Goal: Task Accomplishment & Management: Use online tool/utility

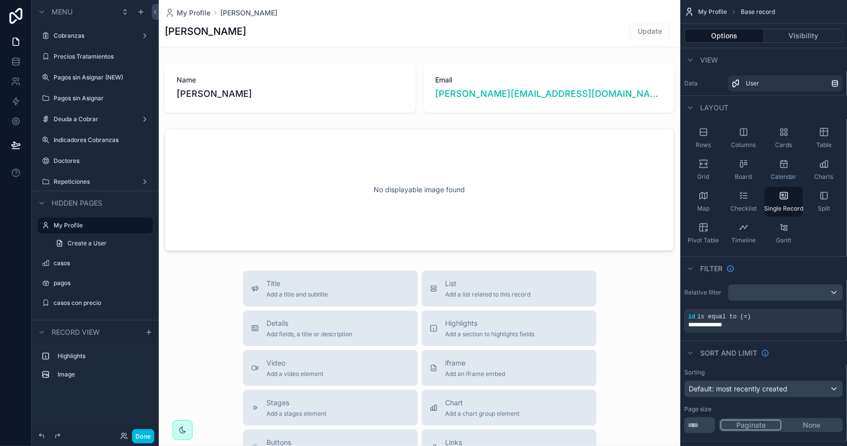
click at [95, 37] on label "Cobranzas" at bounding box center [93, 36] width 79 height 8
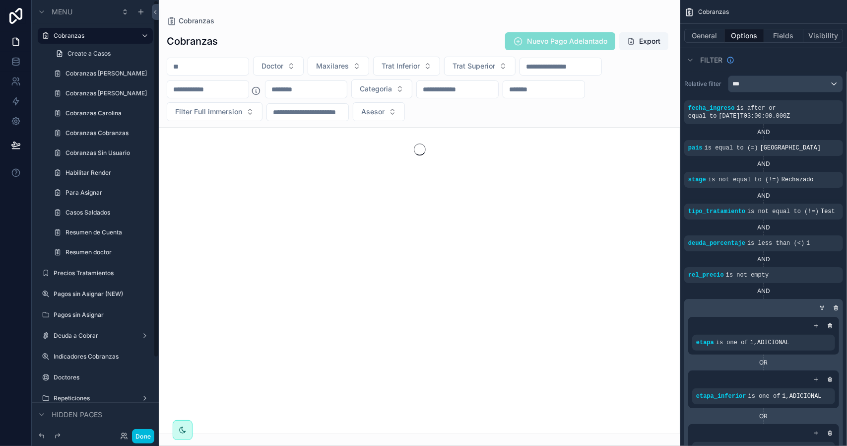
click at [82, 195] on label "Para Asignar" at bounding box center [106, 193] width 81 height 8
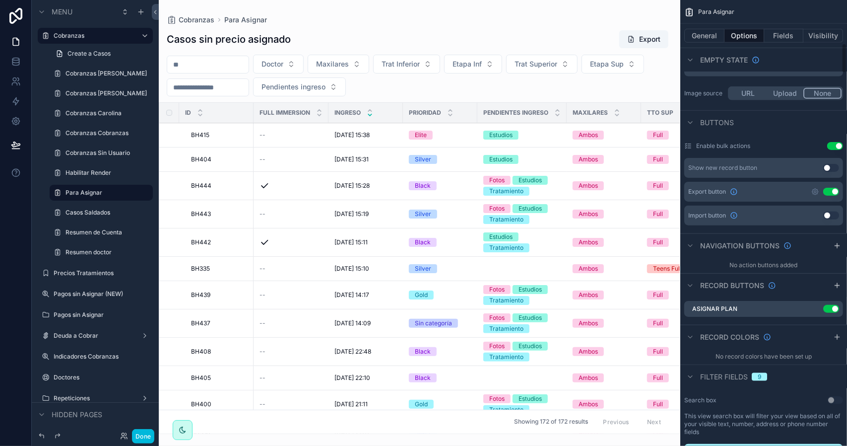
scroll to position [695, 0]
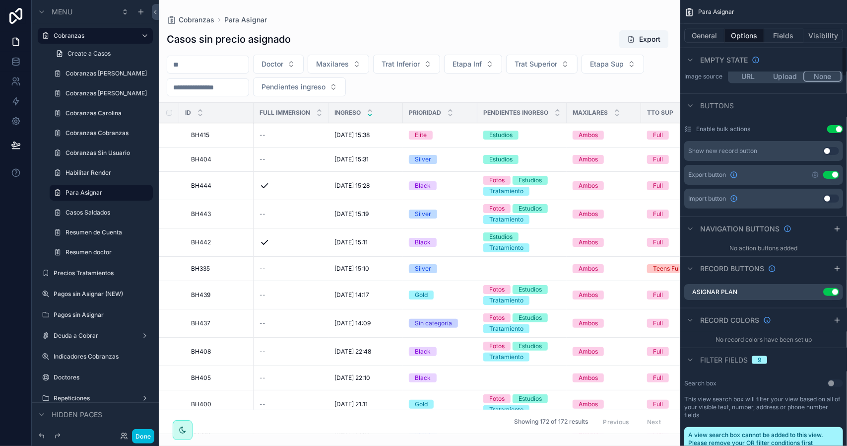
click at [0, 0] on icon "scrollable content" at bounding box center [0, 0] width 0 height 0
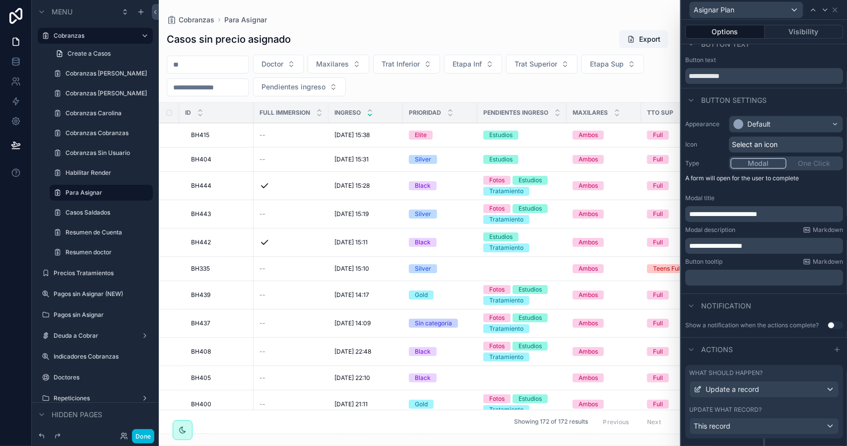
scroll to position [40, 0]
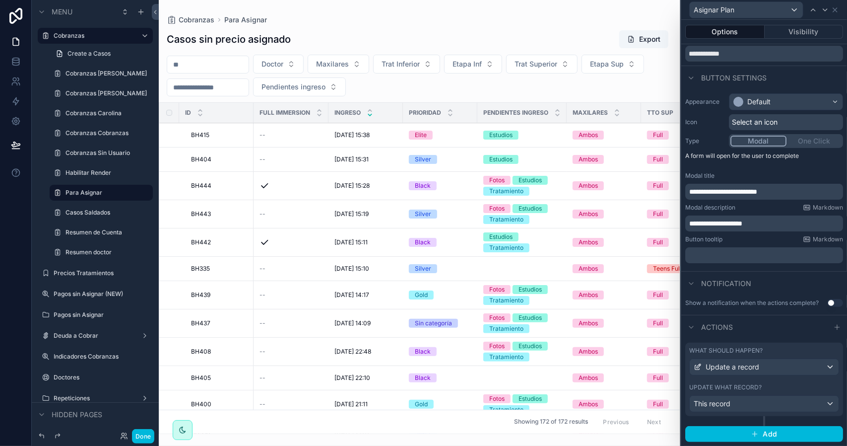
click at [777, 383] on div "What should happen? Update a record Update what record? This record" at bounding box center [765, 379] width 158 height 73
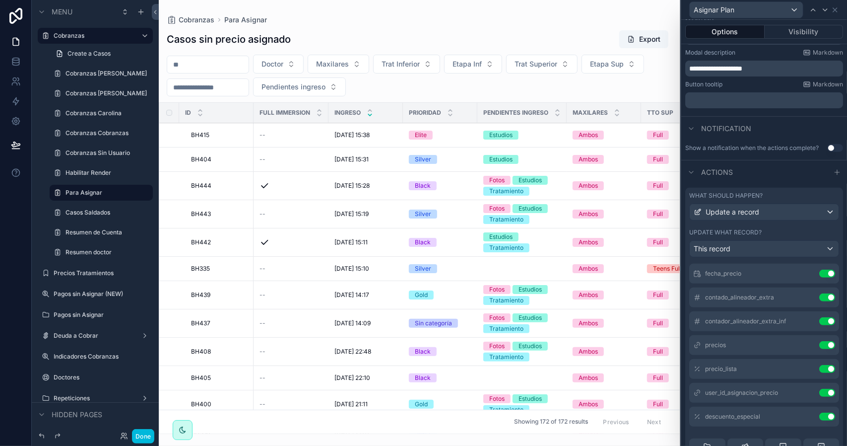
scroll to position [99, 0]
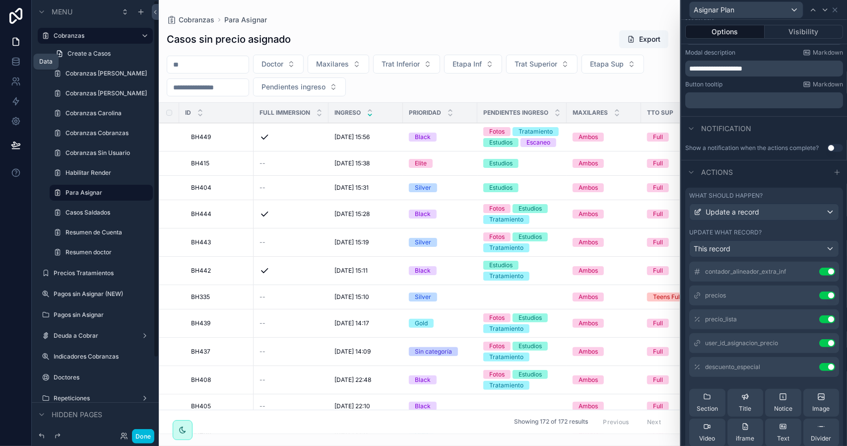
click at [16, 62] on icon at bounding box center [16, 62] width 10 height 10
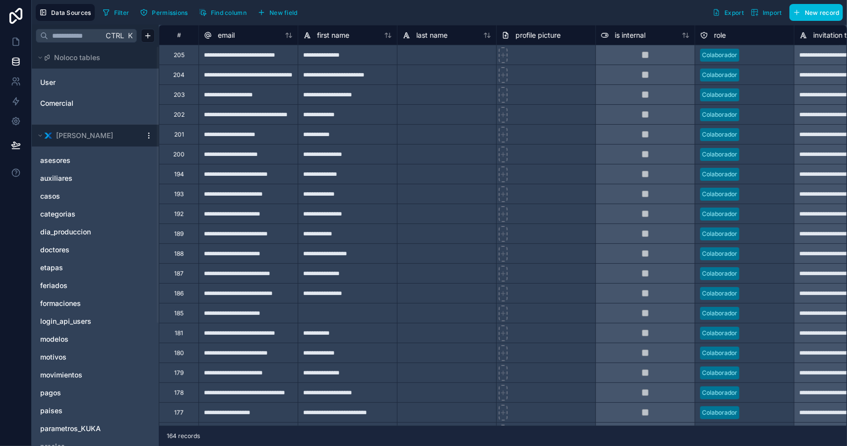
click at [47, 200] on span "casos" at bounding box center [50, 196] width 20 height 10
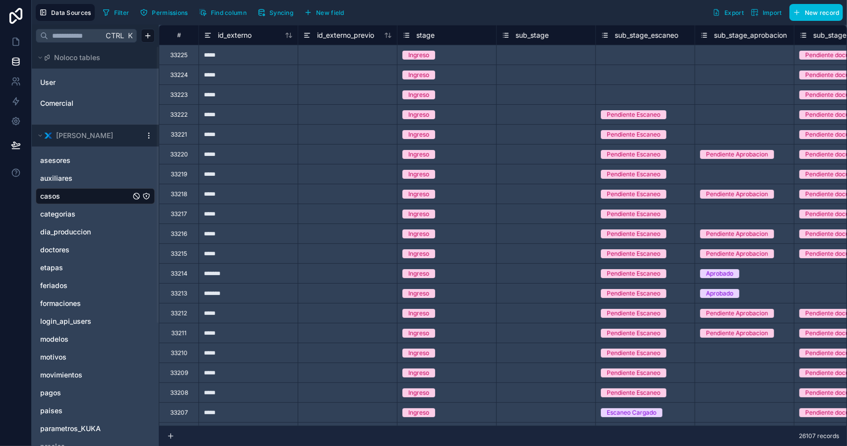
click at [110, 10] on button "Filter" at bounding box center [116, 12] width 34 height 15
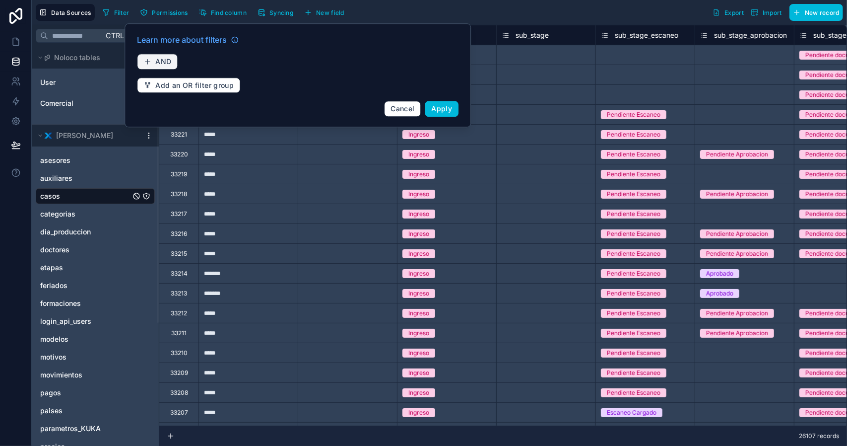
click at [161, 59] on span "AND" at bounding box center [163, 61] width 16 height 9
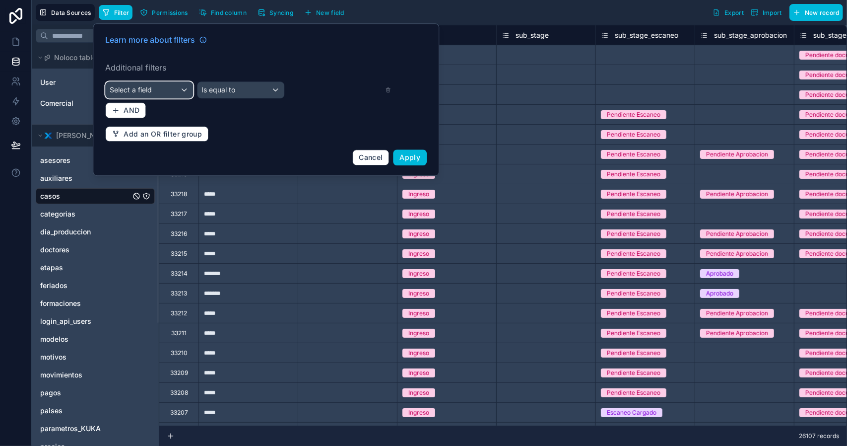
click at [152, 89] on div "Select a field" at bounding box center [149, 90] width 87 height 16
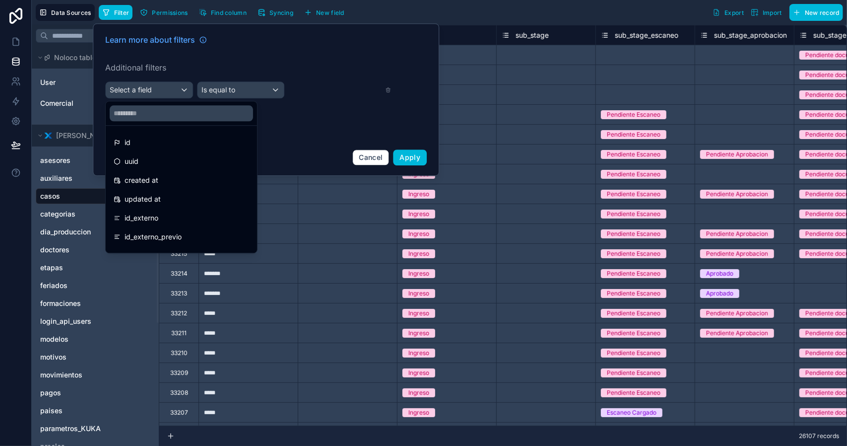
click at [155, 215] on span "id_externo" at bounding box center [142, 218] width 34 height 12
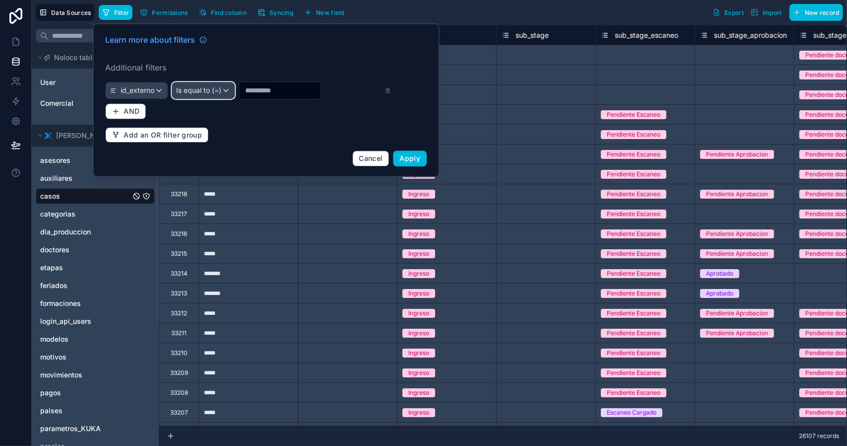
click at [198, 96] on div "Is equal to (=)" at bounding box center [203, 90] width 62 height 16
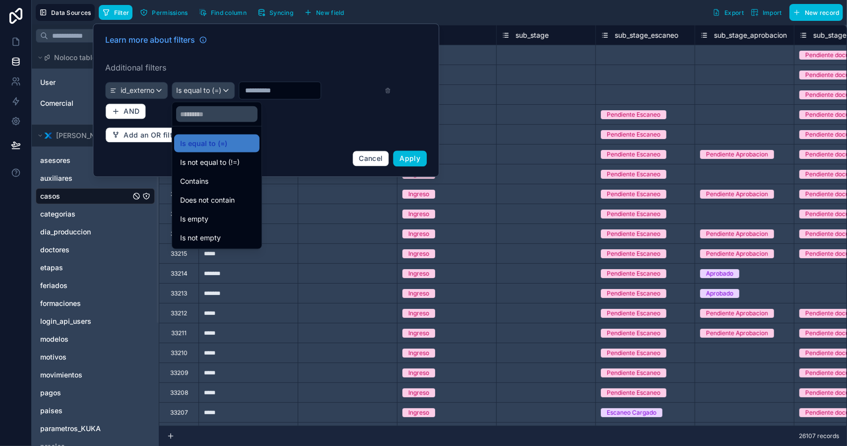
drag, startPoint x: 210, startPoint y: 180, endPoint x: 239, endPoint y: 134, distance: 54.8
click at [211, 179] on div "Contains" at bounding box center [216, 181] width 73 height 12
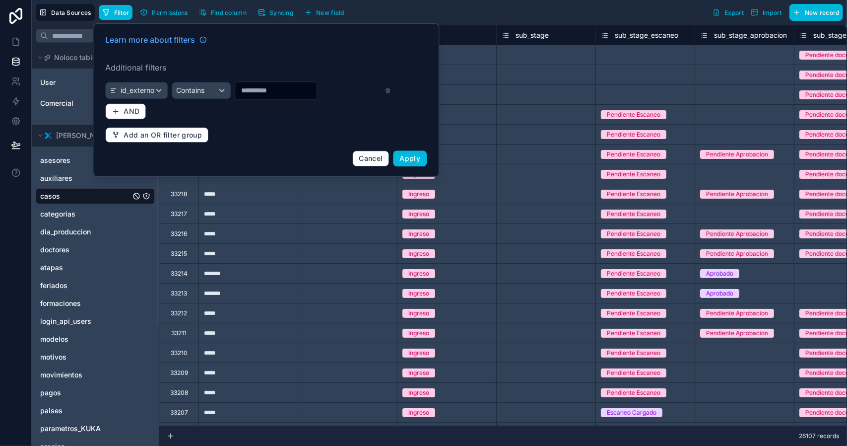
click at [263, 94] on input "text" at bounding box center [275, 90] width 81 height 14
type input "*****"
click at [411, 159] on span "Apply" at bounding box center [410, 158] width 21 height 8
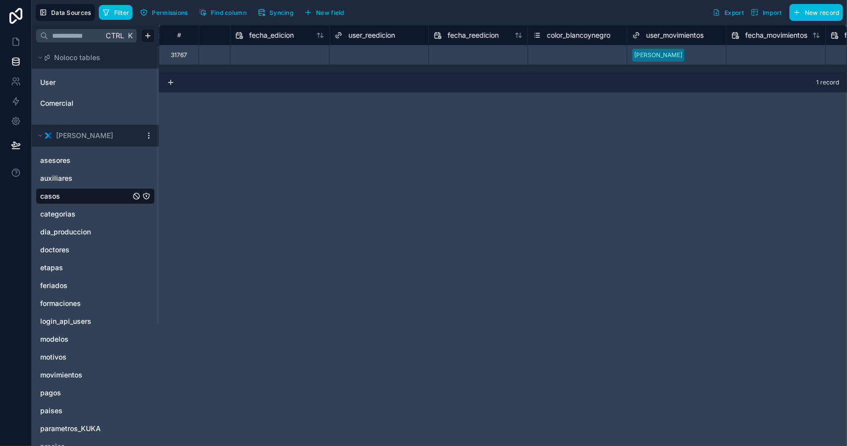
scroll to position [0, 4547]
click at [228, 13] on span "Find column" at bounding box center [229, 12] width 36 height 7
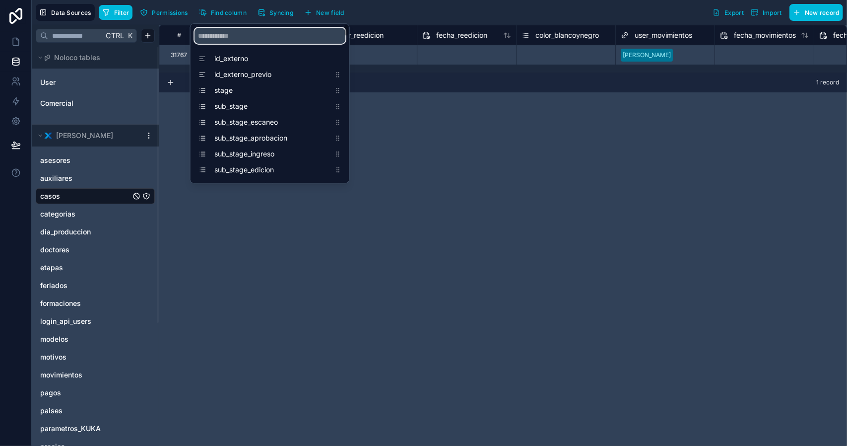
click at [230, 35] on input "scrollable content" at bounding box center [270, 36] width 151 height 16
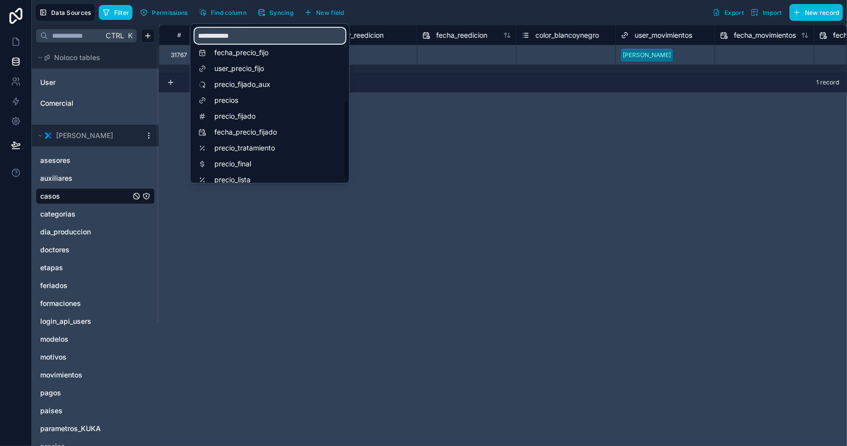
scroll to position [159, 0]
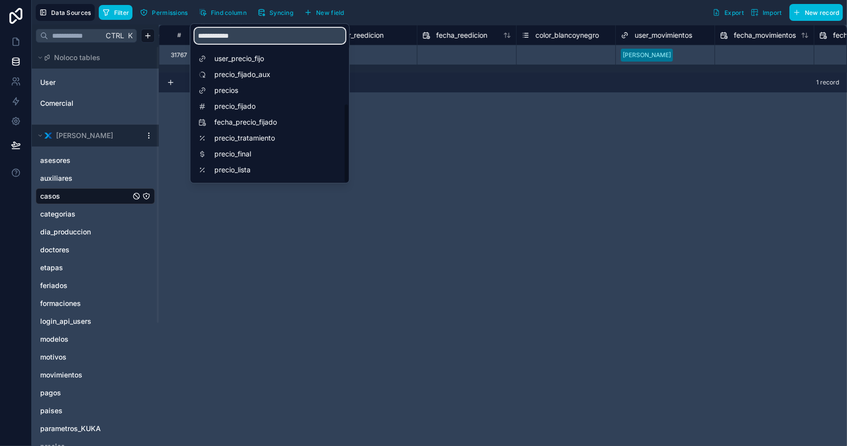
type input "**********"
click at [257, 170] on span "precio_lista" at bounding box center [272, 170] width 116 height 10
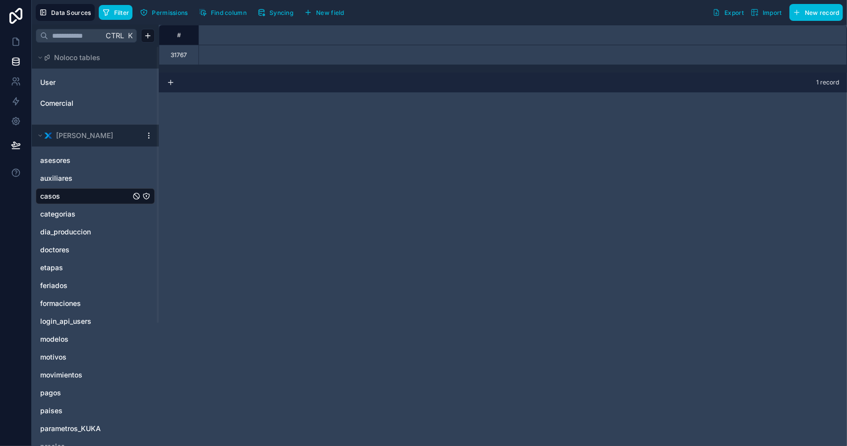
click at [528, 153] on div "**********" at bounding box center [503, 235] width 689 height 421
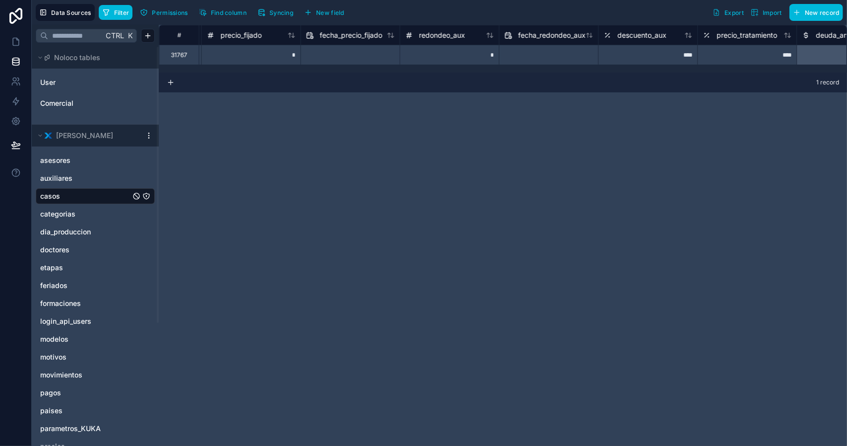
scroll to position [0, 19360]
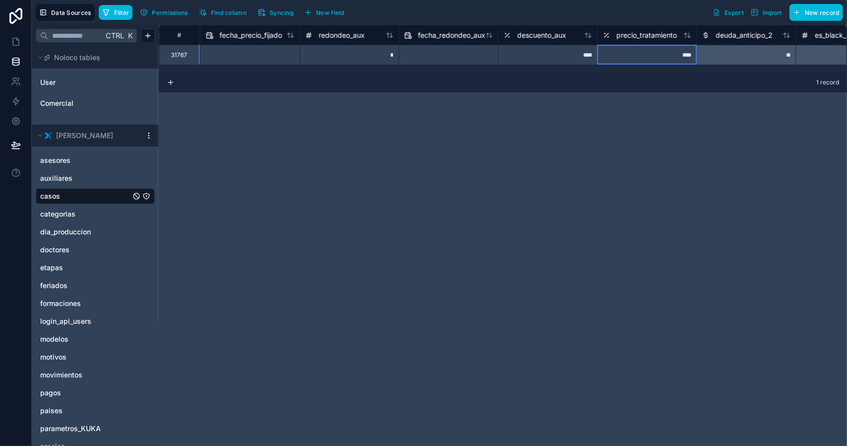
click at [640, 32] on span "precio_tratamiento" at bounding box center [647, 35] width 61 height 10
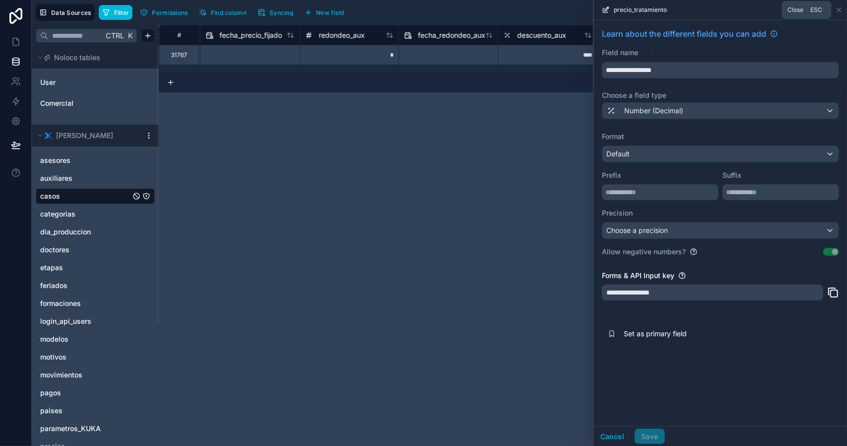
click at [839, 9] on icon at bounding box center [840, 10] width 4 height 4
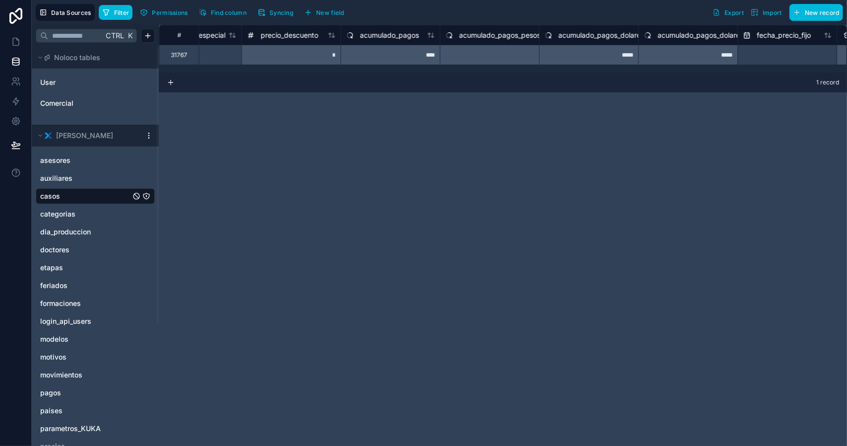
scroll to position [0, 14155]
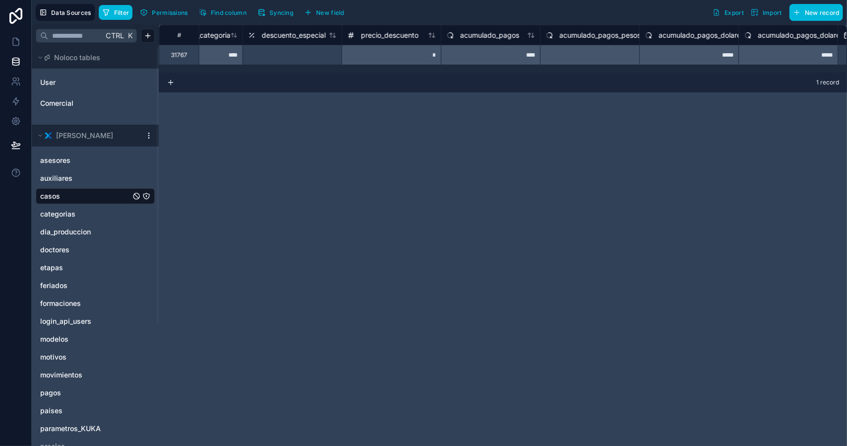
click at [377, 32] on span "precio_descuento" at bounding box center [390, 35] width 58 height 10
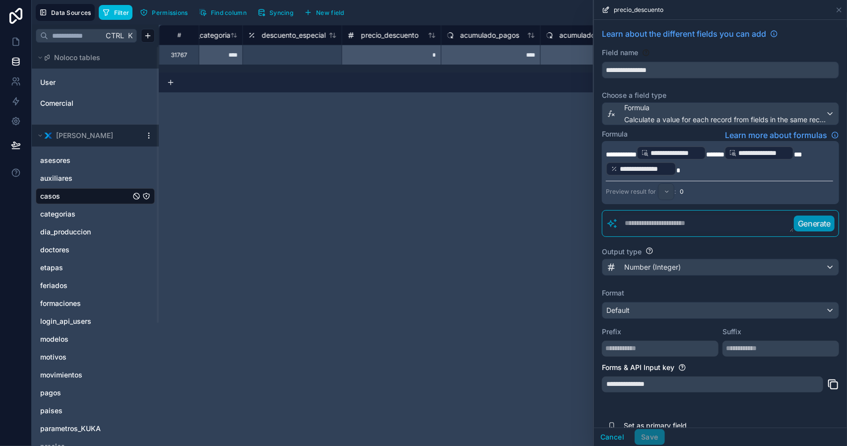
drag, startPoint x: 475, startPoint y: 156, endPoint x: 483, endPoint y: 158, distance: 7.8
click at [476, 156] on div "# precio_fijo descuento_categoria descuento_especial precio_descuento acumulado…" at bounding box center [503, 235] width 689 height 421
click at [623, 433] on button "Cancel" at bounding box center [612, 437] width 37 height 16
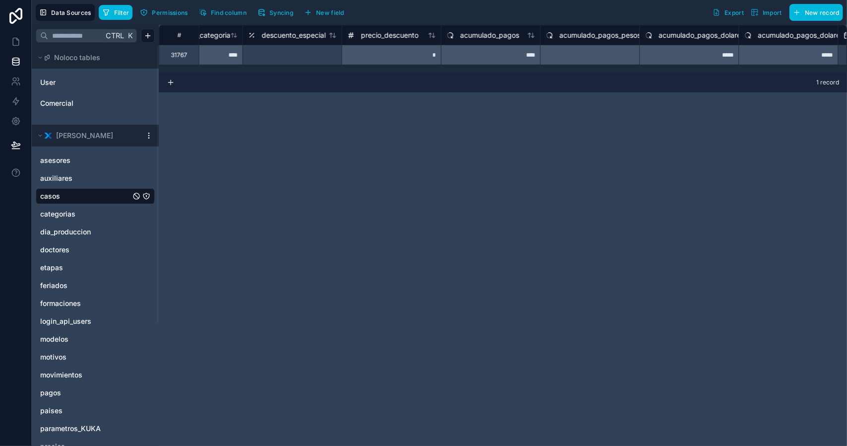
click at [391, 34] on span "precio_descuento" at bounding box center [390, 35] width 58 height 10
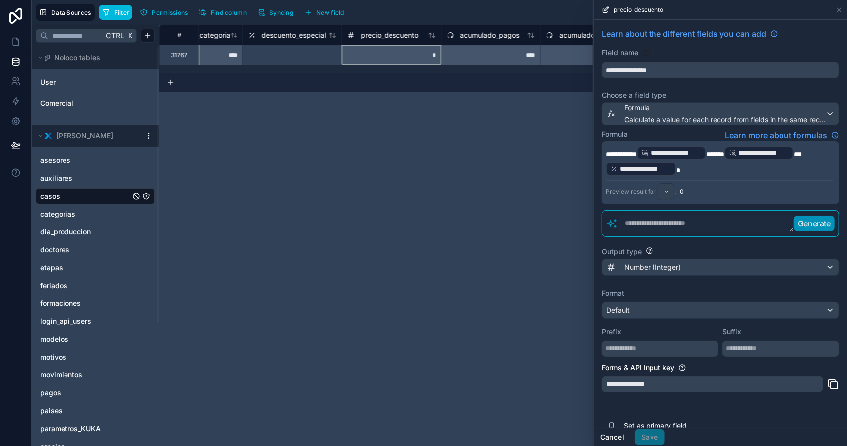
click at [611, 440] on button "Cancel" at bounding box center [612, 437] width 37 height 16
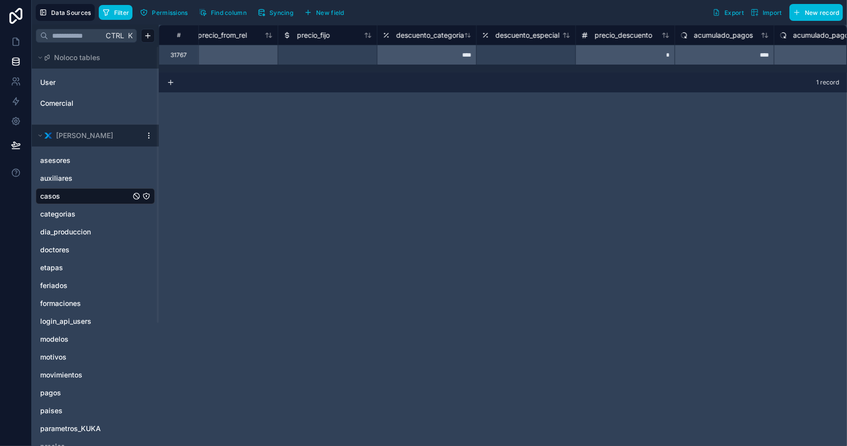
scroll to position [0, 13798]
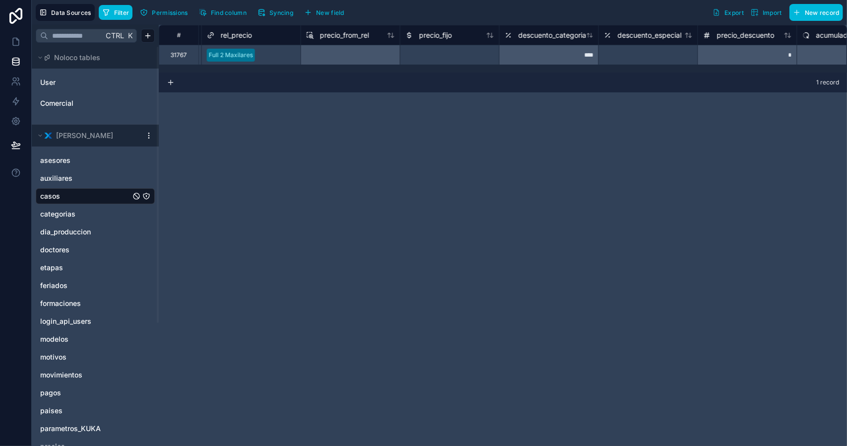
click at [338, 38] on span "precio_from_rel" at bounding box center [344, 35] width 49 height 10
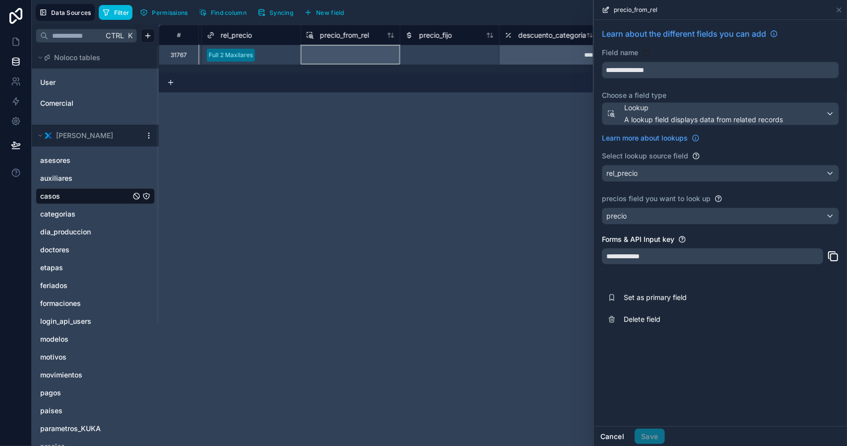
click at [611, 443] on button "Cancel" at bounding box center [612, 436] width 37 height 16
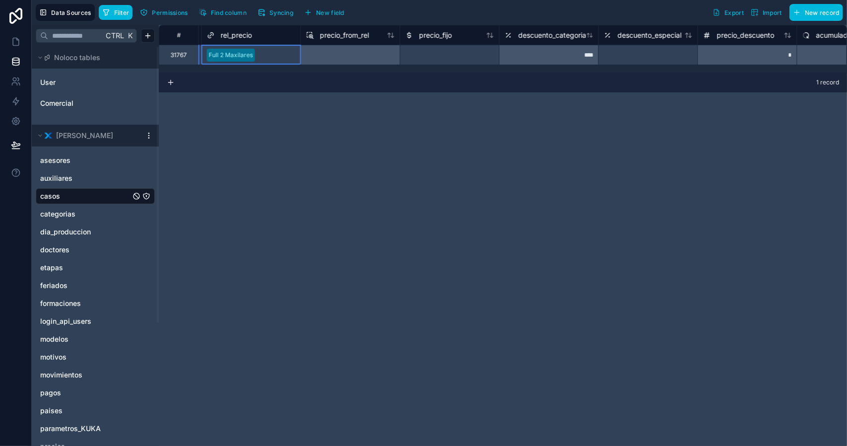
click at [510, 163] on div "# user_rechazado fecha_finalizado rel_precio precio_from_rel precio_fijo descue…" at bounding box center [503, 235] width 689 height 421
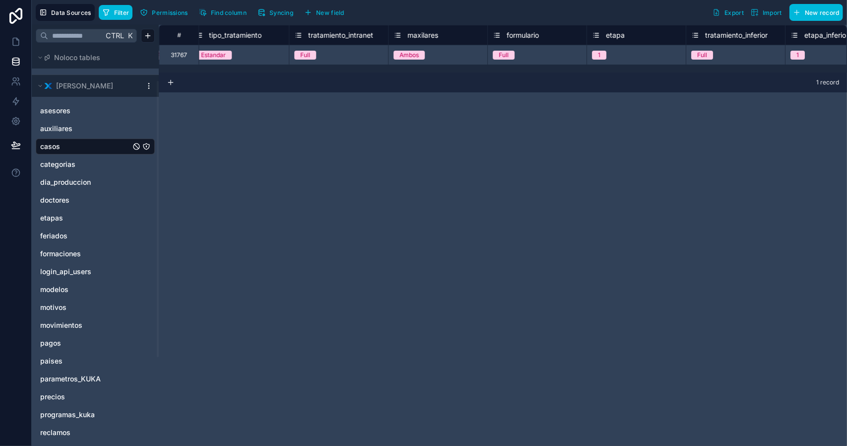
scroll to position [179, 0]
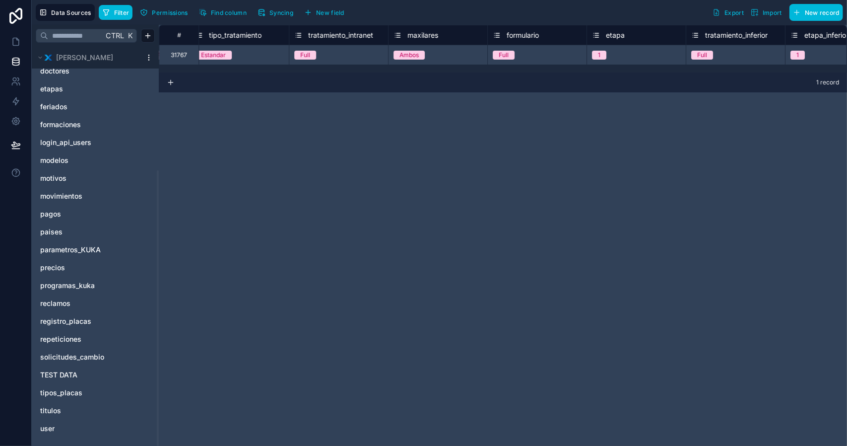
click at [56, 265] on span "precios" at bounding box center [52, 268] width 25 height 10
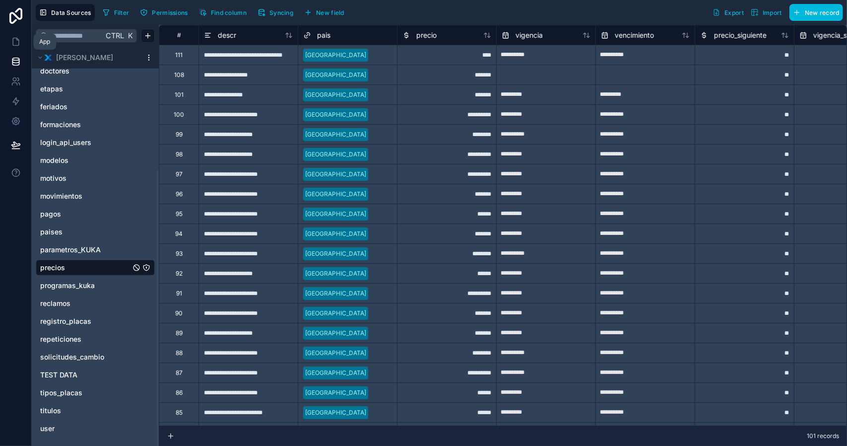
click at [16, 38] on icon at bounding box center [16, 41] width 6 height 7
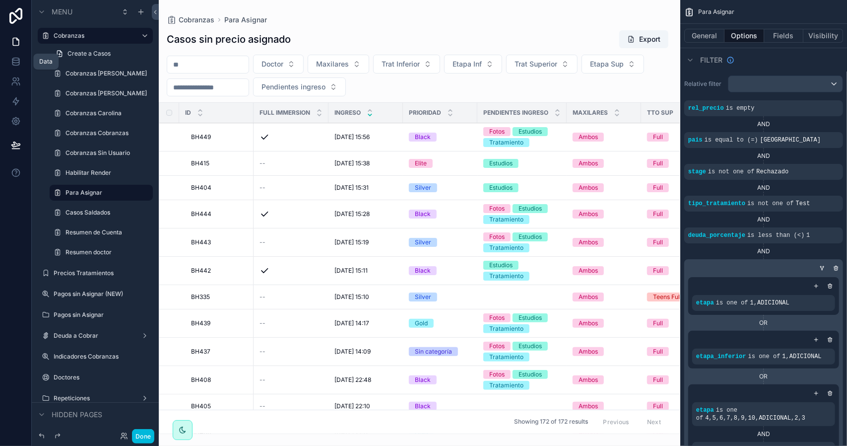
click at [15, 62] on icon at bounding box center [15, 61] width 6 height 4
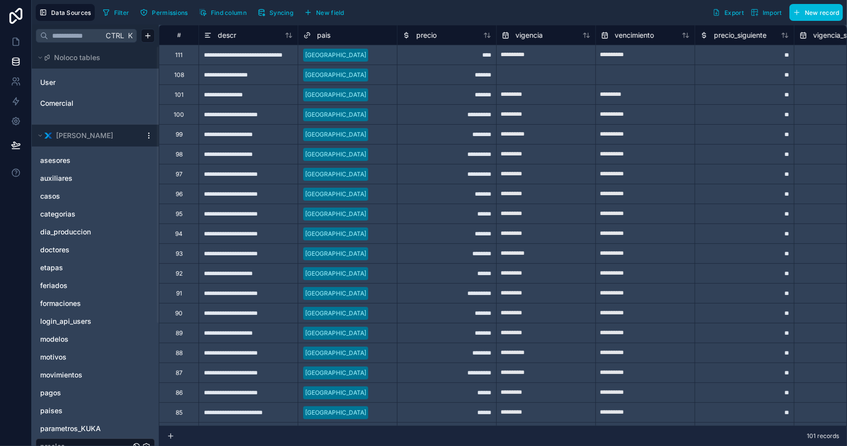
click at [59, 194] on span "casos" at bounding box center [50, 196] width 20 height 10
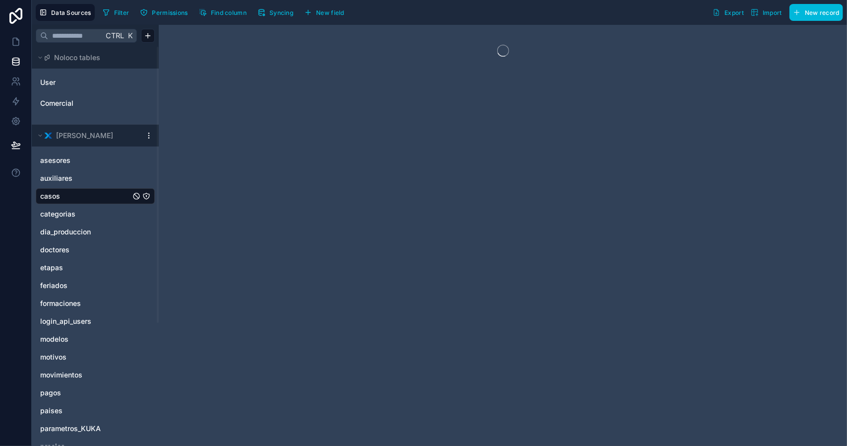
click at [115, 12] on span "Filter" at bounding box center [121, 12] width 15 height 7
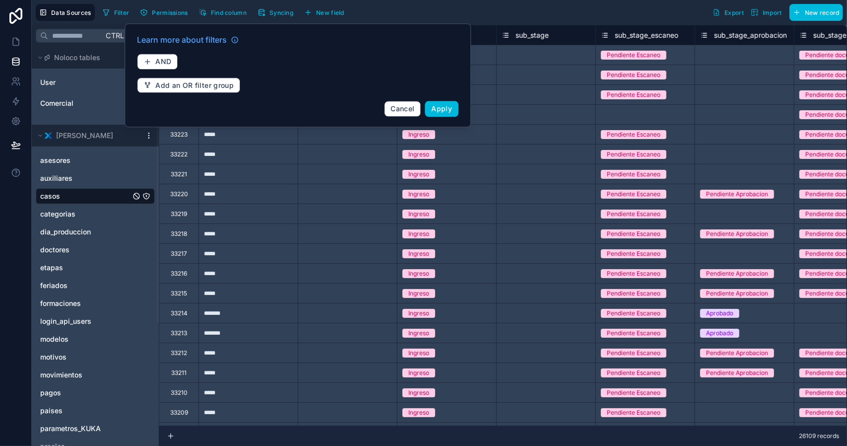
click at [117, 10] on span "Filter" at bounding box center [121, 12] width 15 height 7
click at [404, 108] on span "Cancel" at bounding box center [403, 108] width 24 height 8
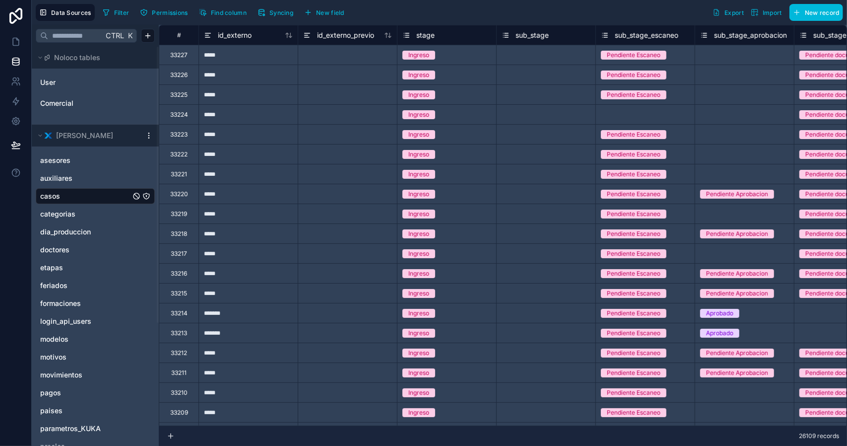
click at [222, 17] on button "Find column" at bounding box center [223, 12] width 55 height 15
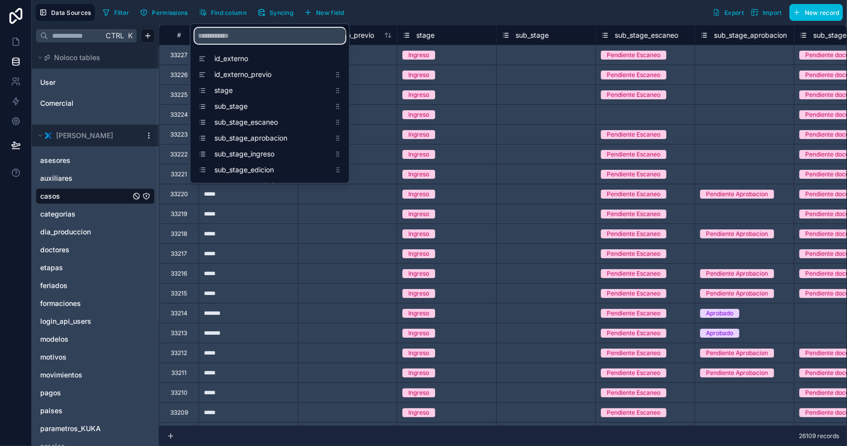
click at [236, 39] on input "scrollable content" at bounding box center [270, 36] width 151 height 16
click at [222, 35] on input "*****" at bounding box center [270, 36] width 151 height 16
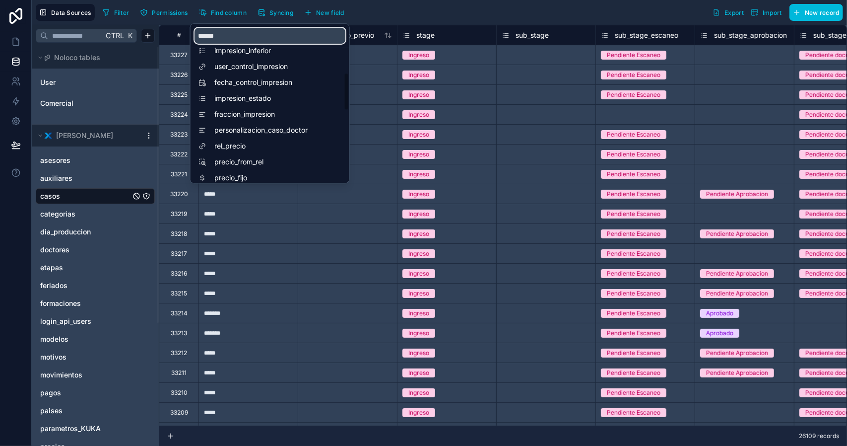
scroll to position [248, 0]
type input "******"
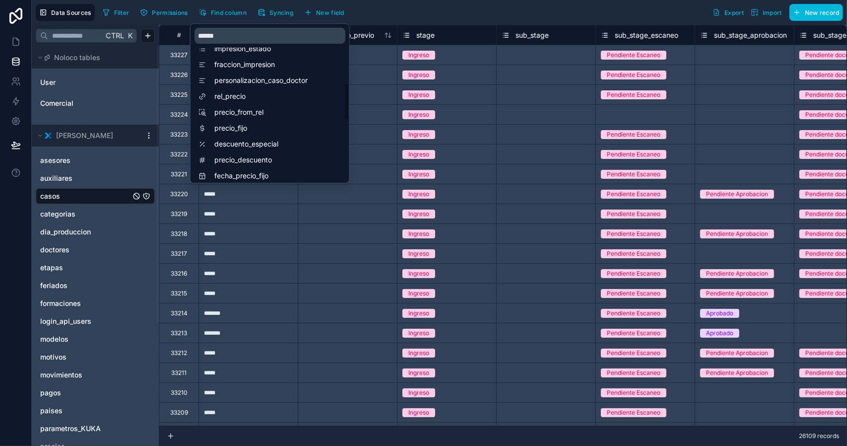
click at [241, 98] on span "rel_precio" at bounding box center [272, 96] width 116 height 10
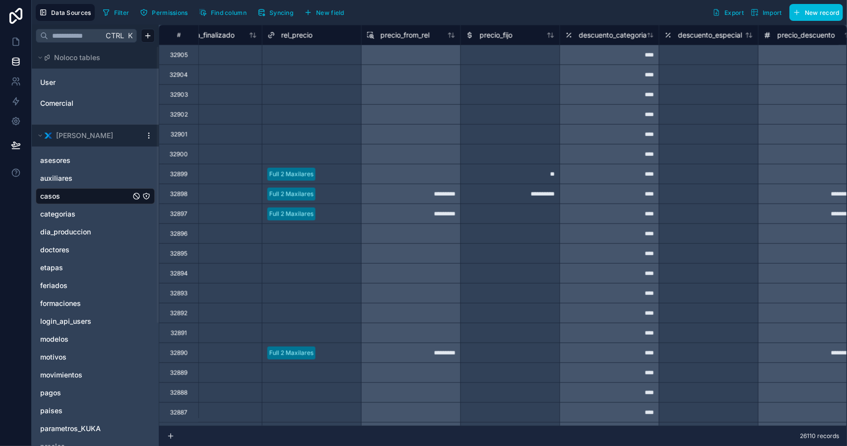
scroll to position [8406, 13738]
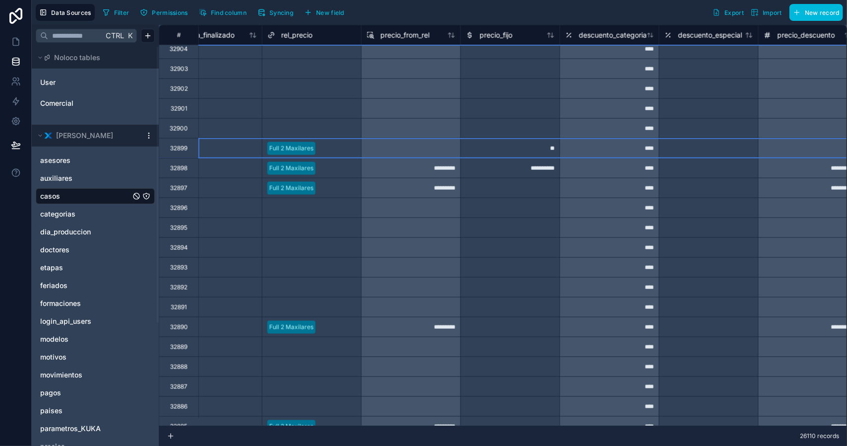
click at [181, 147] on div "32899" at bounding box center [178, 148] width 17 height 8
click at [112, 12] on button "Filter" at bounding box center [116, 12] width 34 height 15
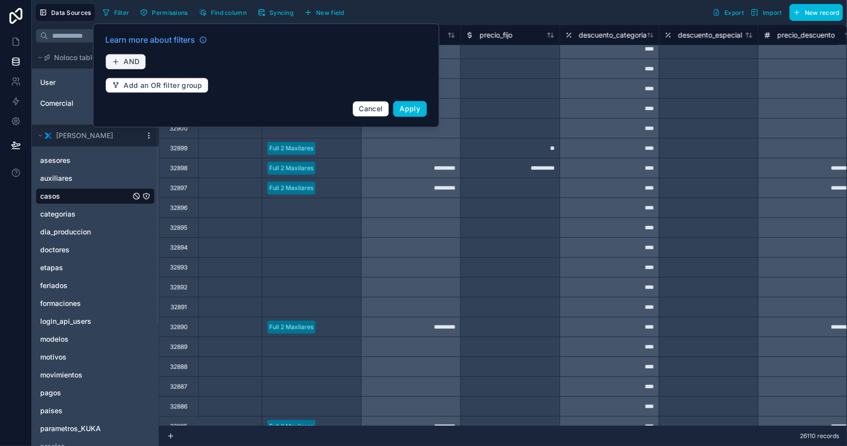
click at [127, 60] on span "AND" at bounding box center [132, 61] width 16 height 9
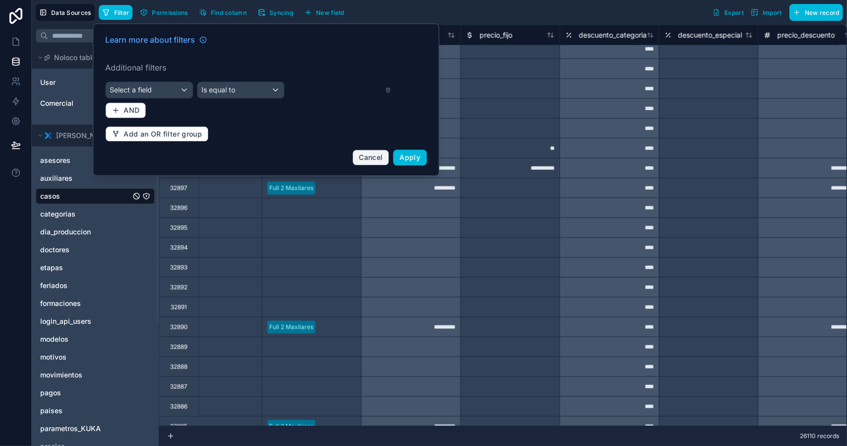
click at [371, 160] on button "Cancel" at bounding box center [370, 157] width 37 height 16
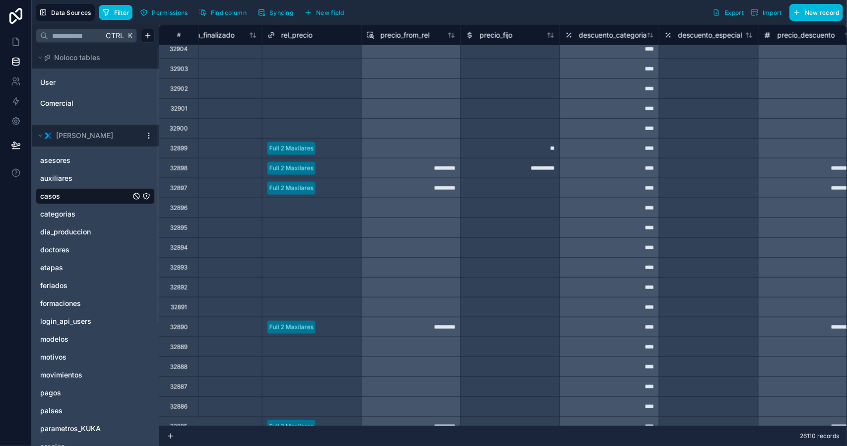
click at [364, 156] on div at bounding box center [410, 148] width 99 height 20
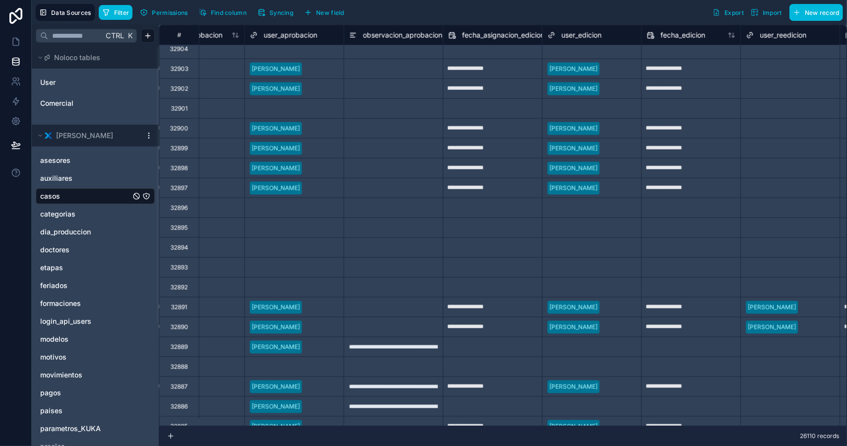
scroll to position [8406, 4226]
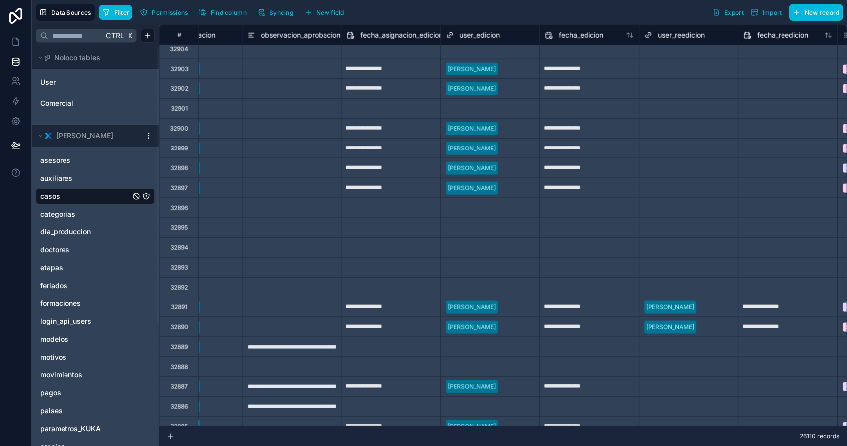
click at [114, 9] on span "Filter" at bounding box center [121, 12] width 15 height 7
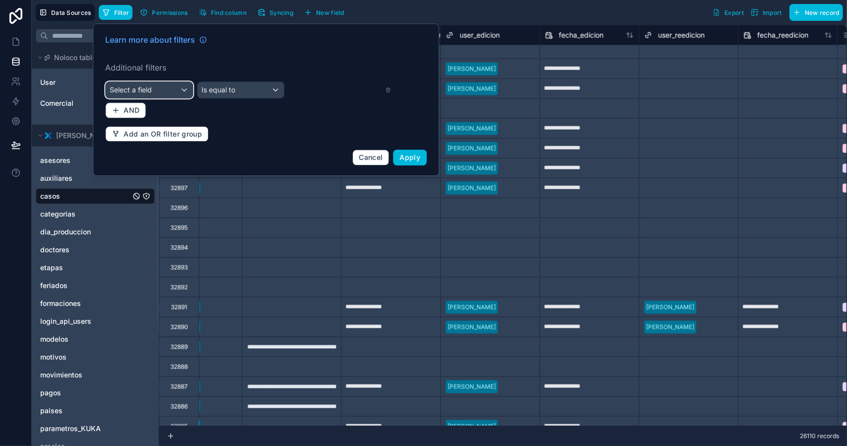
click at [160, 92] on div "Select a field" at bounding box center [149, 90] width 87 height 16
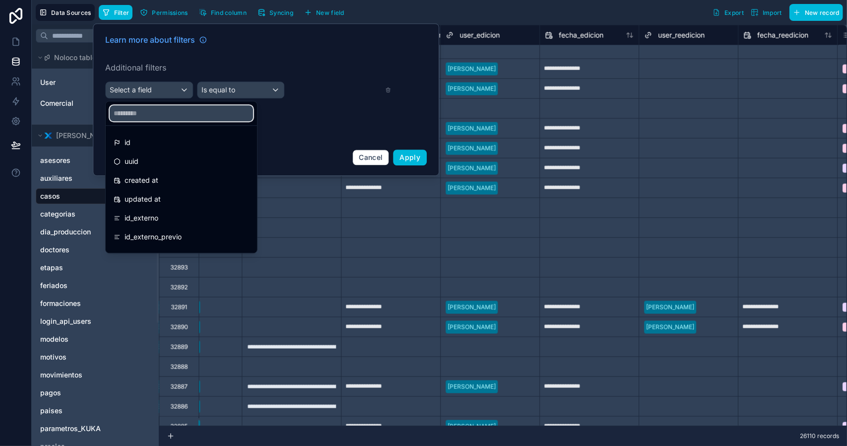
click at [148, 111] on input "text" at bounding box center [181, 113] width 143 height 16
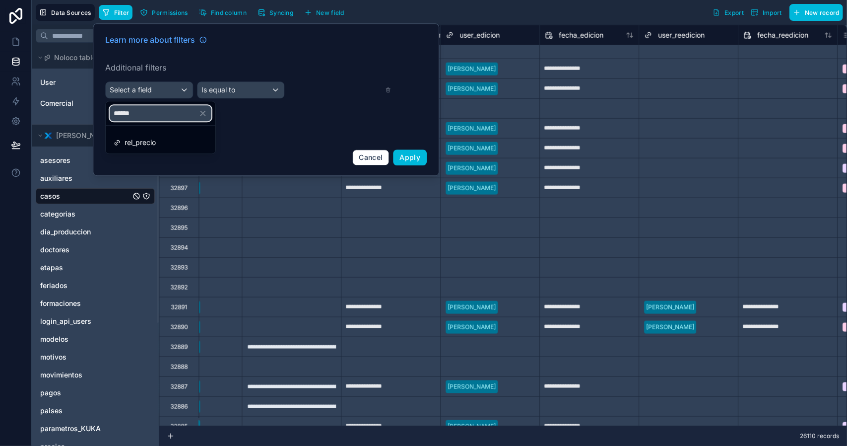
type input "******"
click at [142, 137] on span "rel_precio" at bounding box center [140, 143] width 31 height 12
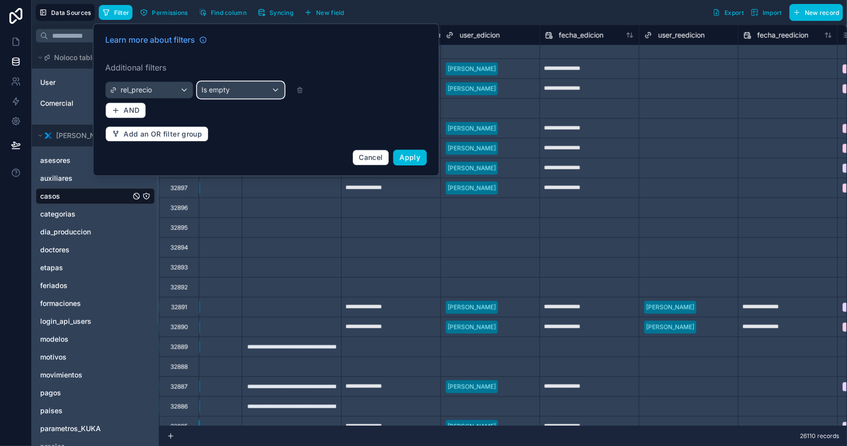
click at [230, 91] on div "Is empty" at bounding box center [241, 90] width 87 height 16
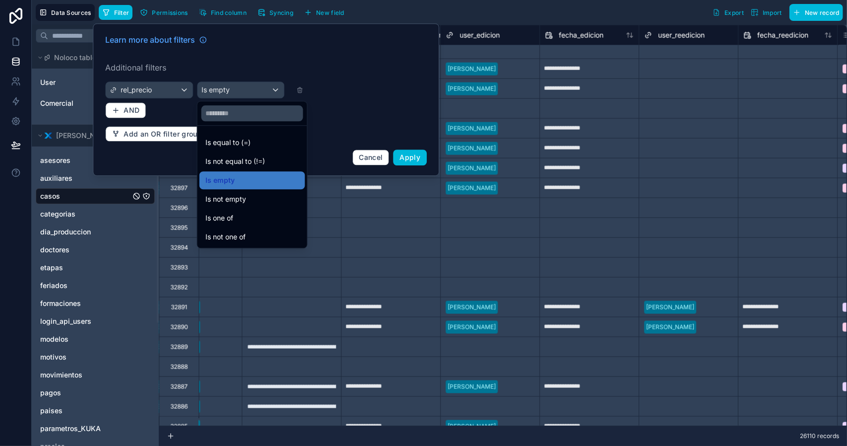
click at [244, 195] on span "Is not empty" at bounding box center [226, 199] width 41 height 12
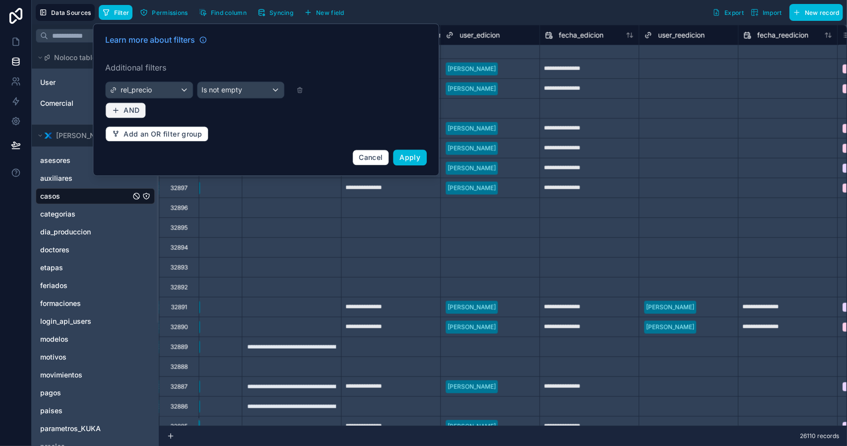
click at [112, 104] on button "AND" at bounding box center [125, 110] width 41 height 16
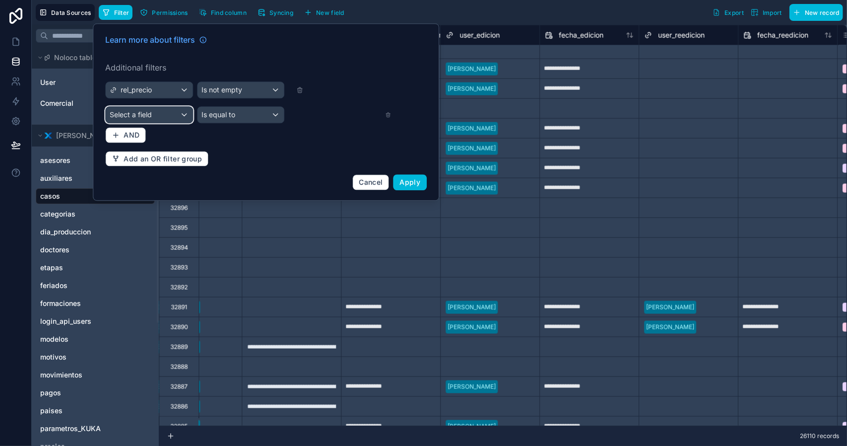
click at [148, 115] on span "Select a field" at bounding box center [131, 114] width 42 height 8
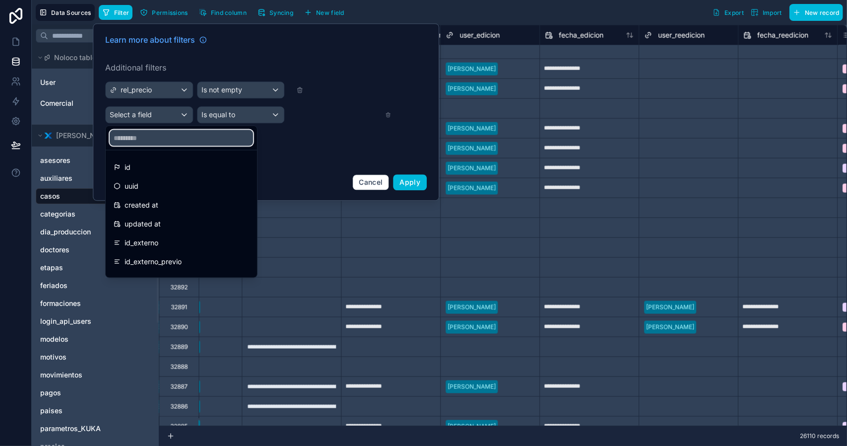
click at [147, 137] on input "text" at bounding box center [181, 138] width 143 height 16
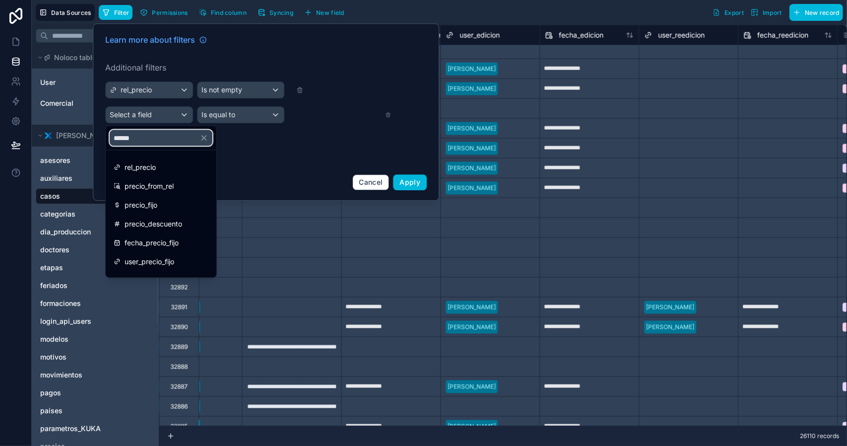
type input "******"
click at [172, 184] on span "precio_from_rel" at bounding box center [149, 186] width 49 height 12
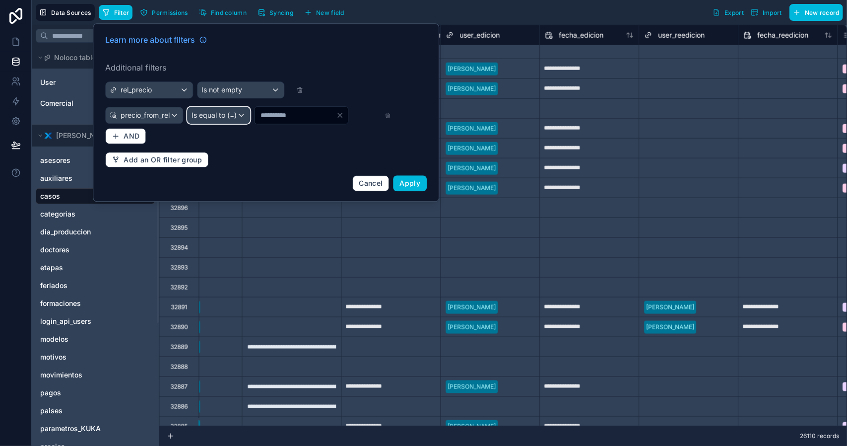
click at [220, 120] on span "Is equal to (=)" at bounding box center [214, 115] width 45 height 10
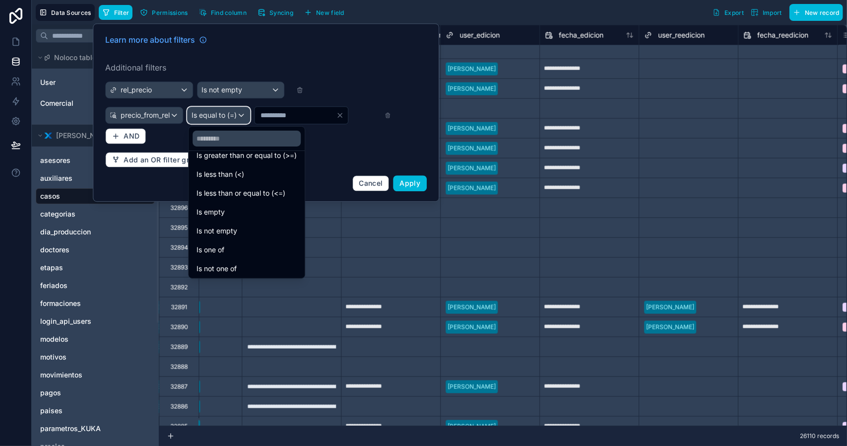
scroll to position [70, 0]
click at [241, 212] on div "Is empty" at bounding box center [247, 211] width 100 height 12
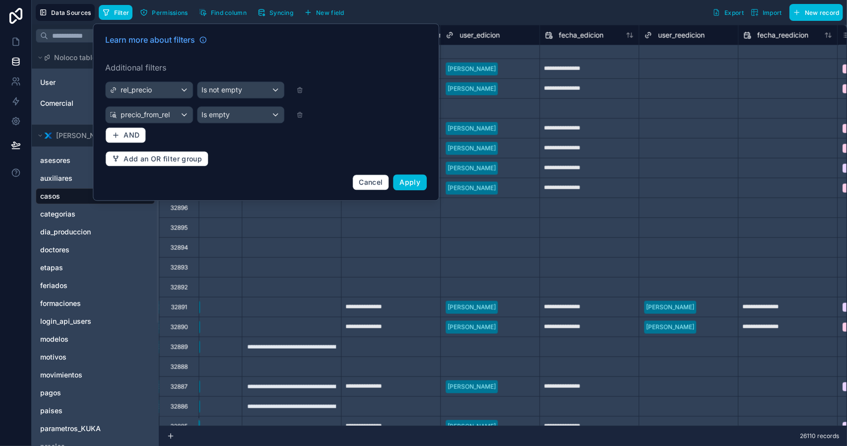
click at [407, 178] on span "Apply" at bounding box center [410, 182] width 21 height 8
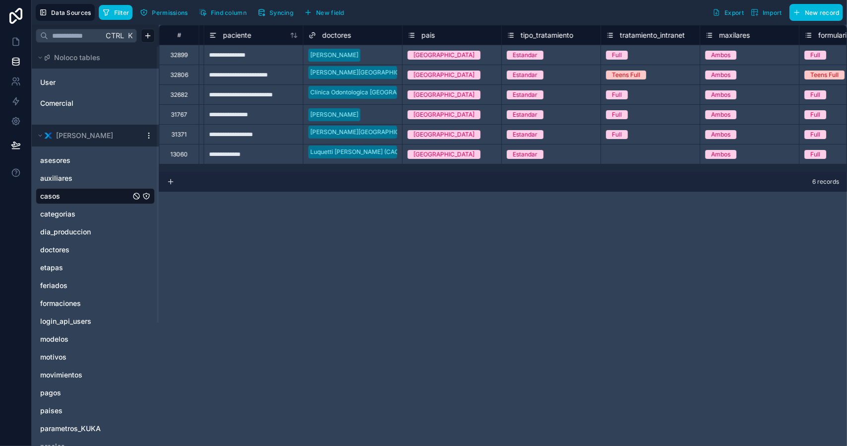
scroll to position [0, 1928]
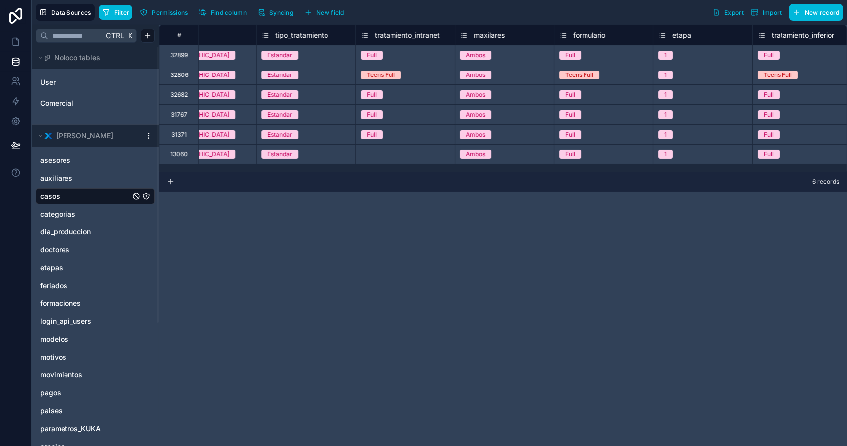
click at [241, 13] on span "Find column" at bounding box center [229, 12] width 36 height 7
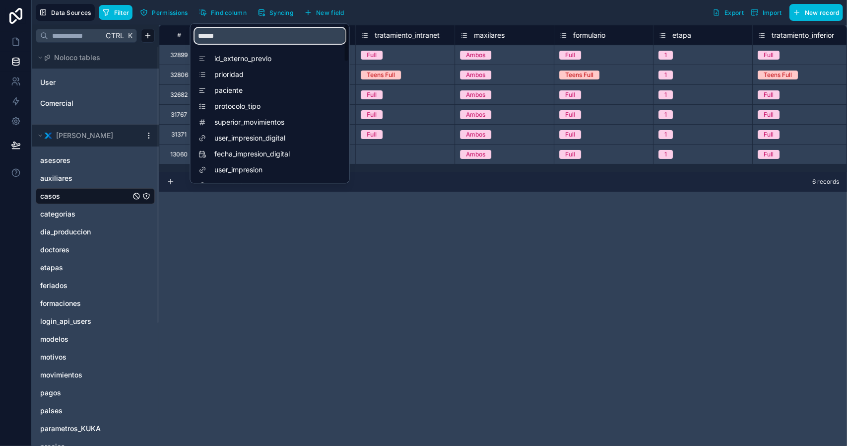
click at [243, 33] on input "******" at bounding box center [270, 36] width 151 height 16
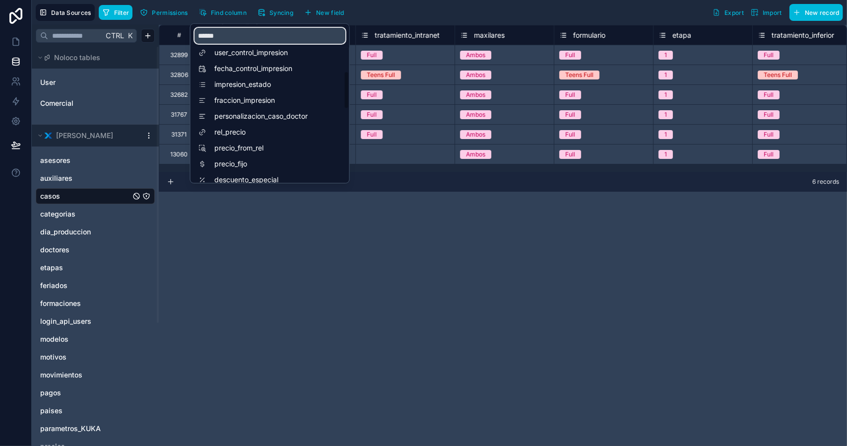
scroll to position [248, 0]
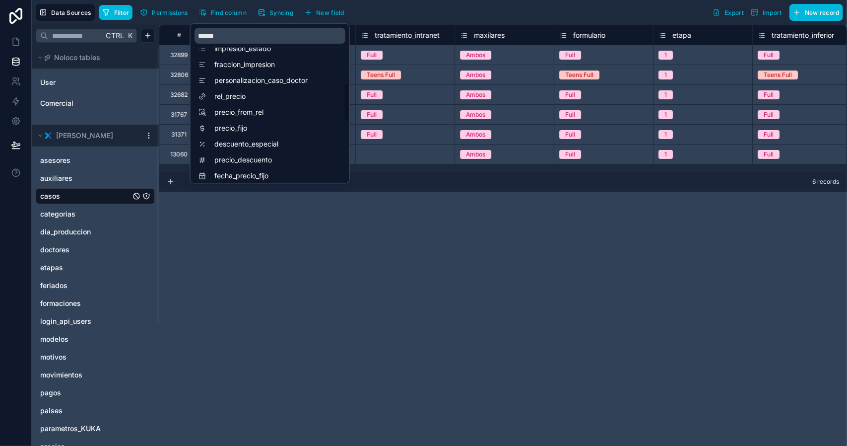
click at [267, 100] on span "rel_precio" at bounding box center [272, 96] width 116 height 10
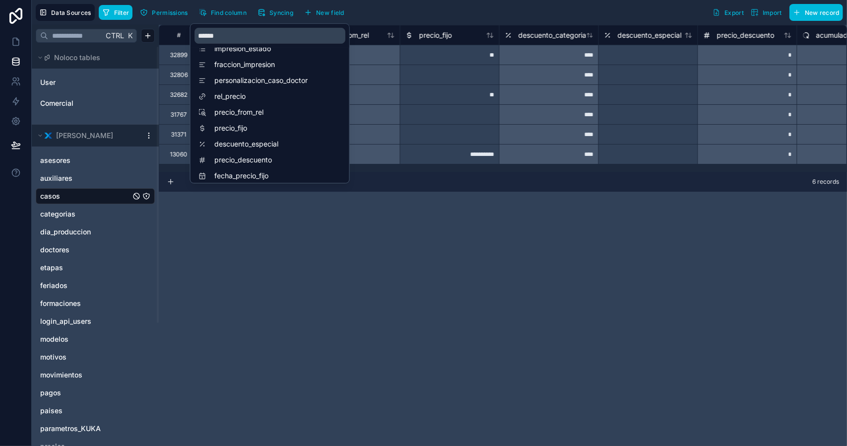
scroll to position [0, 13801]
click at [522, 250] on div "**********" at bounding box center [503, 235] width 689 height 421
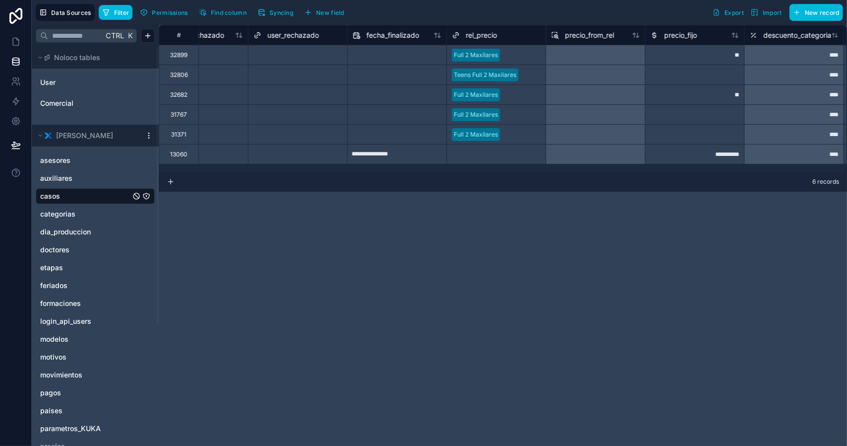
scroll to position [0, 13664]
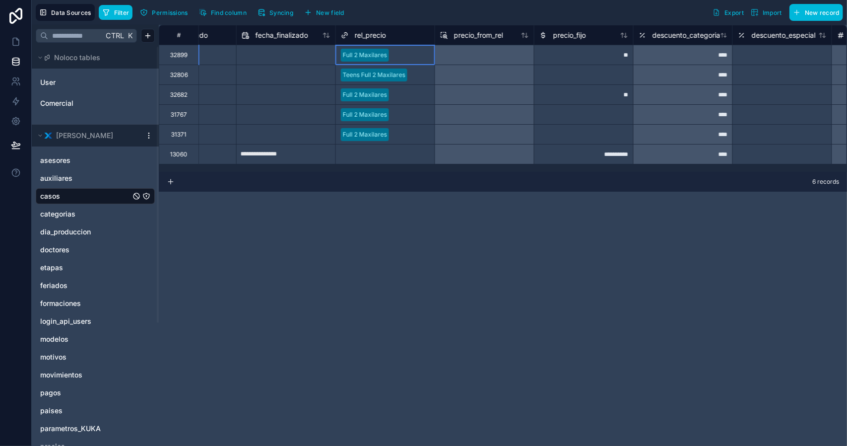
click at [399, 59] on div at bounding box center [411, 55] width 37 height 10
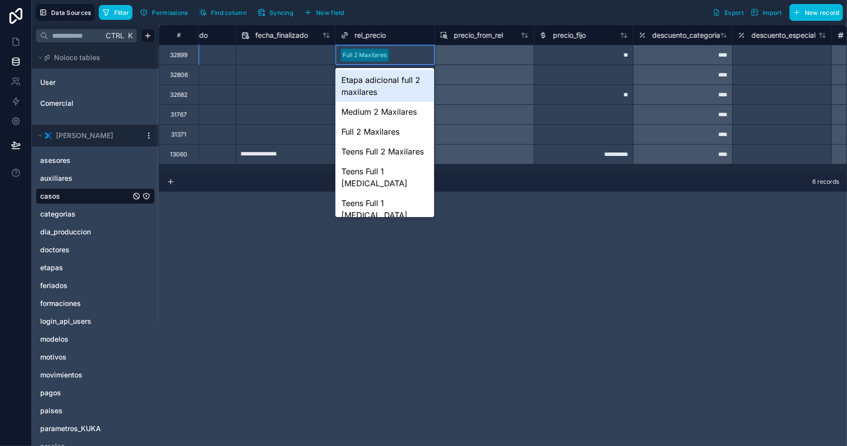
click at [398, 57] on div at bounding box center [411, 55] width 37 height 10
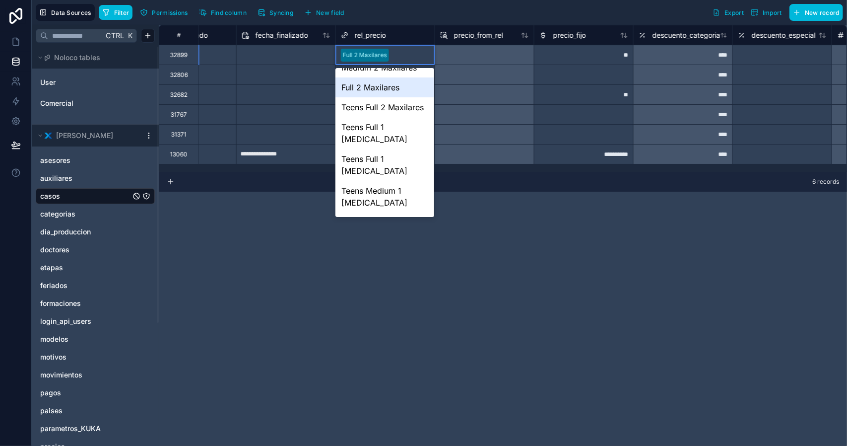
scroll to position [50, 0]
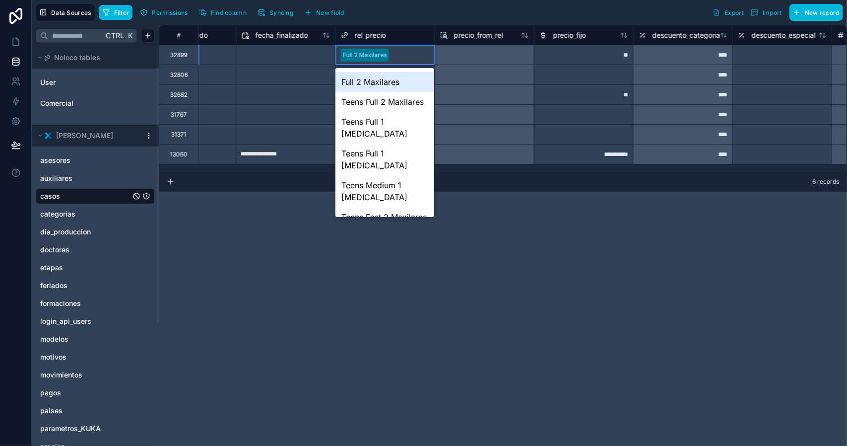
click at [390, 83] on div "Full 2 Maxilares" at bounding box center [385, 82] width 99 height 20
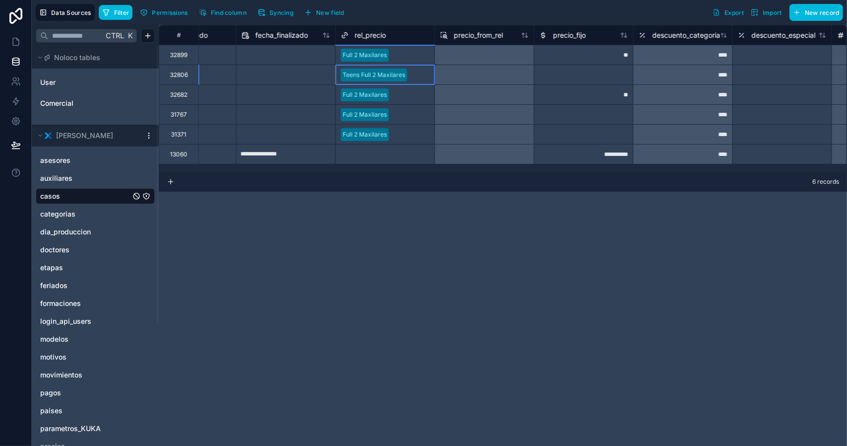
click at [416, 75] on div at bounding box center [421, 75] width 18 height 10
click at [413, 55] on div at bounding box center [411, 55] width 37 height 10
click at [415, 85] on div "Full 2 Maxilares" at bounding box center [385, 94] width 99 height 19
click at [406, 110] on div at bounding box center [411, 115] width 37 height 10
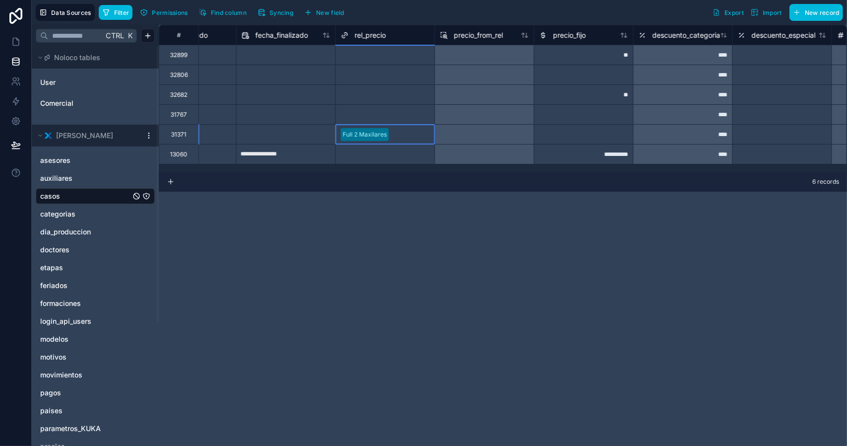
click at [409, 133] on div at bounding box center [411, 135] width 37 height 10
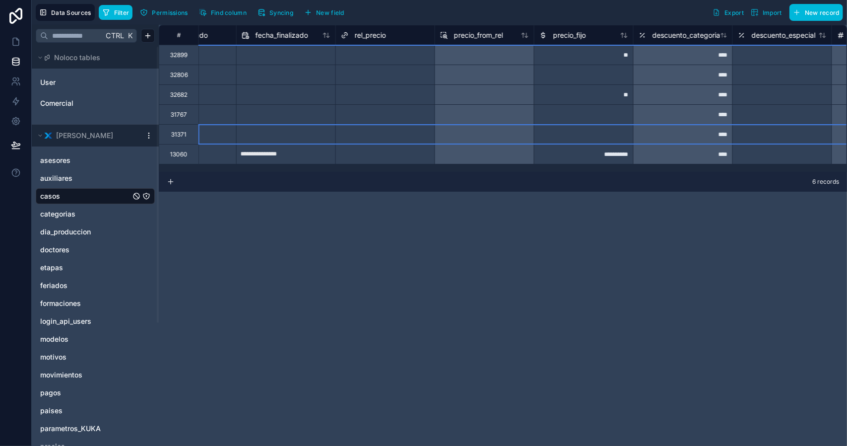
click at [382, 55] on div "Select a rel_precio" at bounding box center [367, 55] width 52 height 8
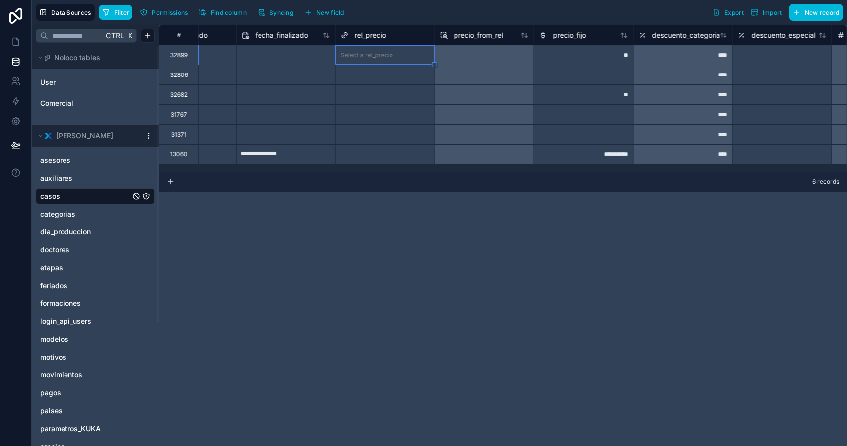
click at [370, 55] on div "Select a rel_precio" at bounding box center [367, 55] width 52 height 8
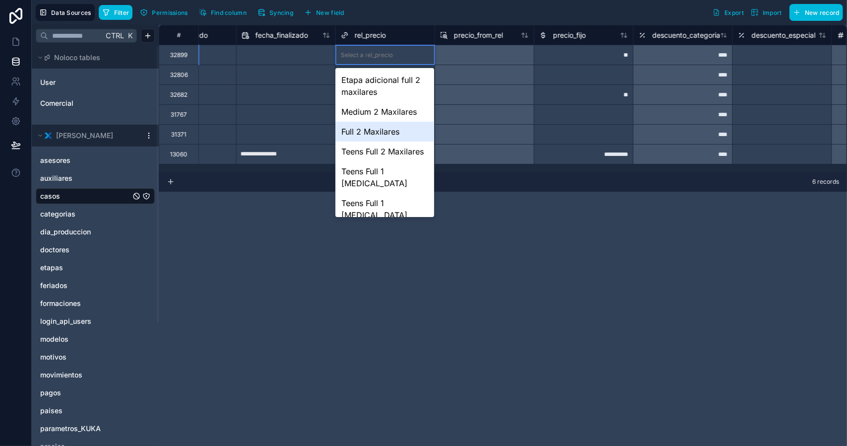
click at [386, 132] on div "Full 2 Maxilares" at bounding box center [385, 132] width 99 height 20
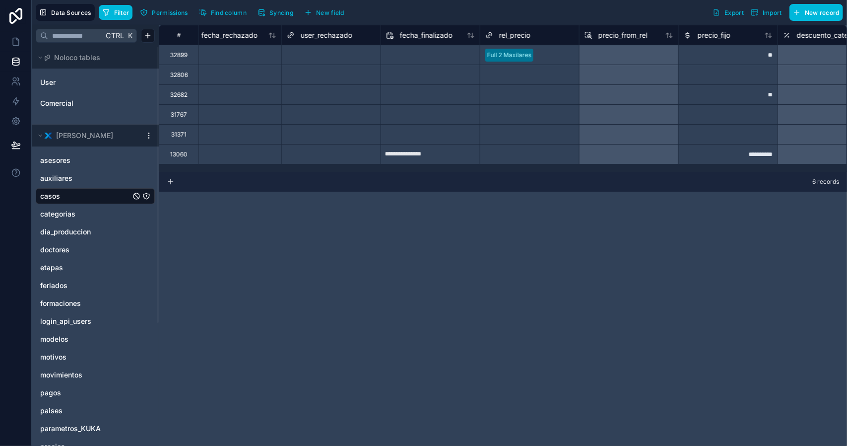
scroll to position [0, 13631]
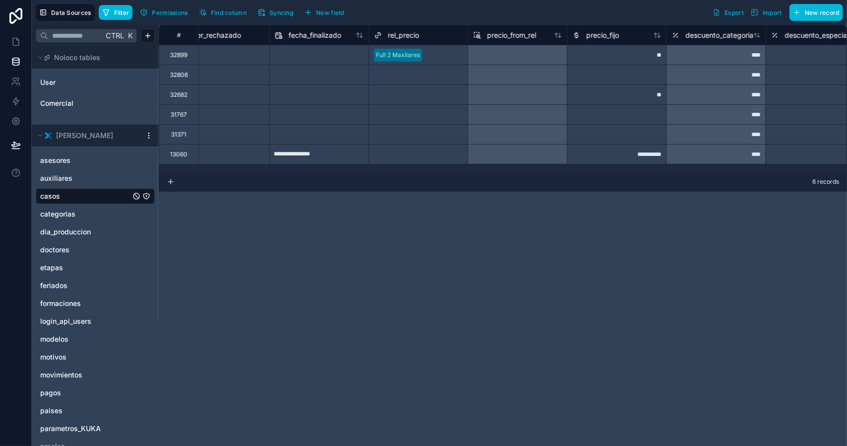
click at [403, 73] on div "Select a rel_precio" at bounding box center [400, 75] width 52 height 8
click at [387, 72] on div "Select a rel_precio" at bounding box center [400, 75] width 52 height 8
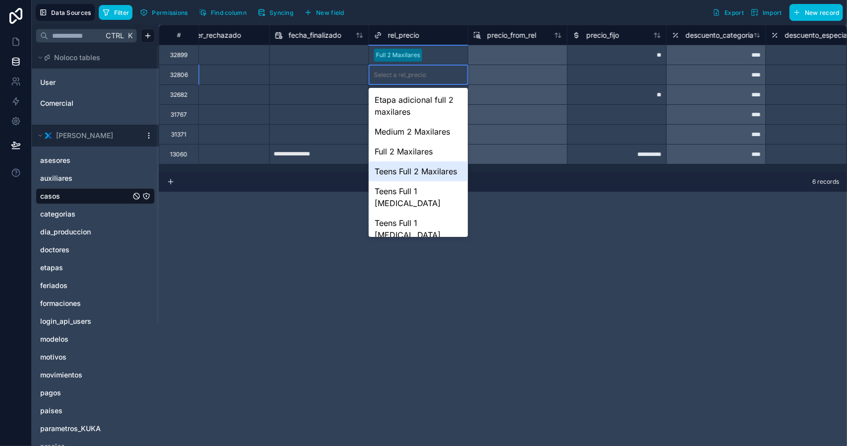
click at [417, 173] on div "Teens Full 2 Maxilares" at bounding box center [418, 171] width 99 height 20
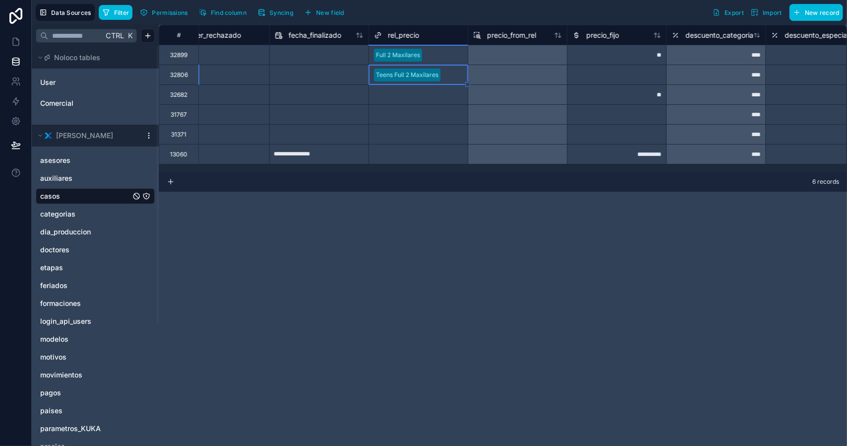
click at [398, 92] on div "Select a rel_precio" at bounding box center [400, 95] width 52 height 8
click at [391, 92] on div "Select a rel_precio" at bounding box center [400, 95] width 52 height 8
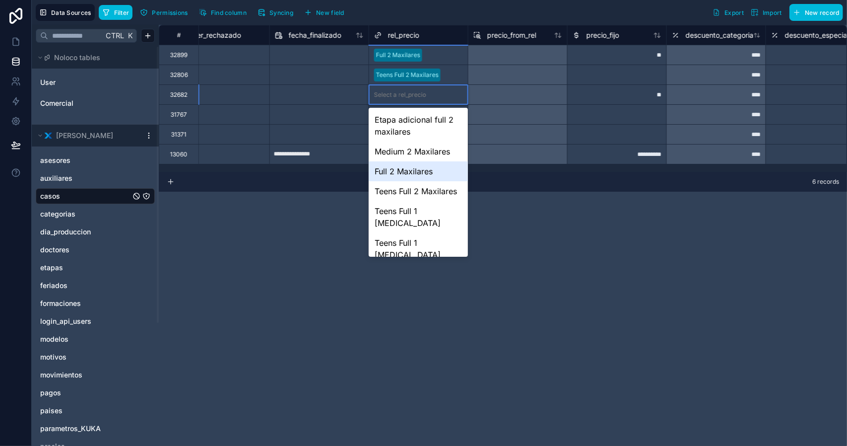
click at [420, 171] on div "Full 2 Maxilares" at bounding box center [418, 171] width 99 height 20
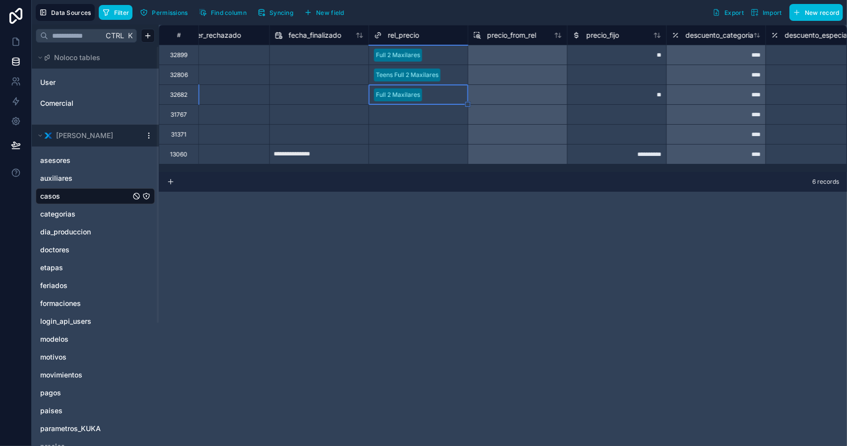
click at [393, 115] on div "Select a rel_precio" at bounding box center [400, 115] width 52 height 8
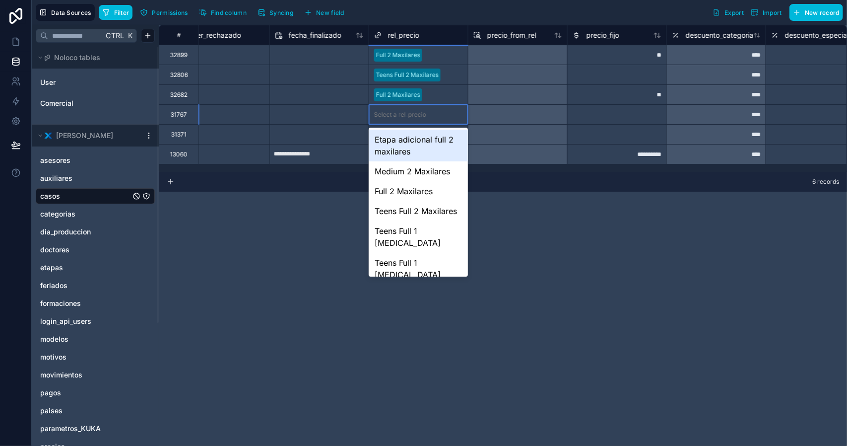
click at [393, 115] on div "Select a rel_precio" at bounding box center [400, 115] width 52 height 8
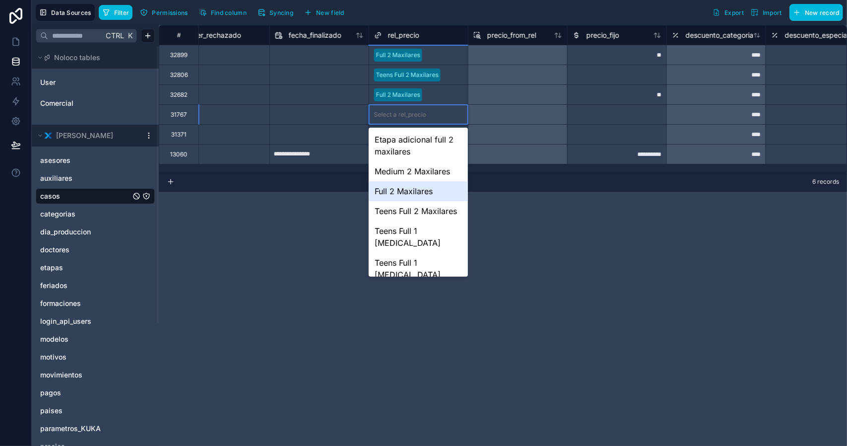
click at [408, 192] on div "Full 2 Maxilares" at bounding box center [418, 191] width 99 height 20
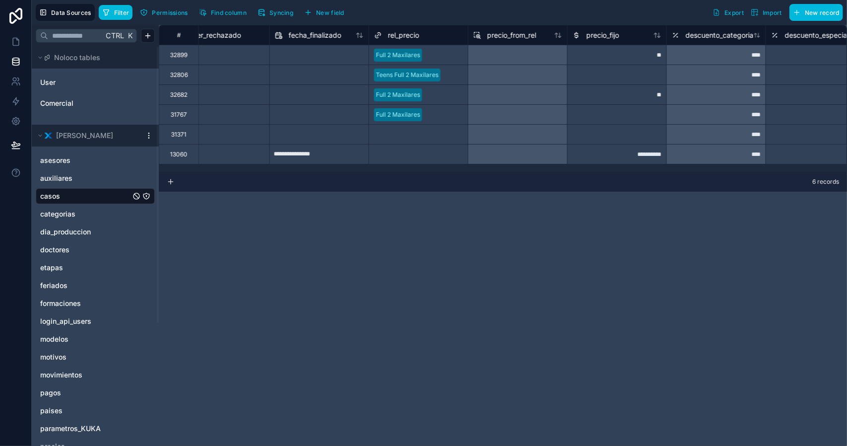
click at [385, 131] on div "Select a rel_precio" at bounding box center [400, 135] width 52 height 8
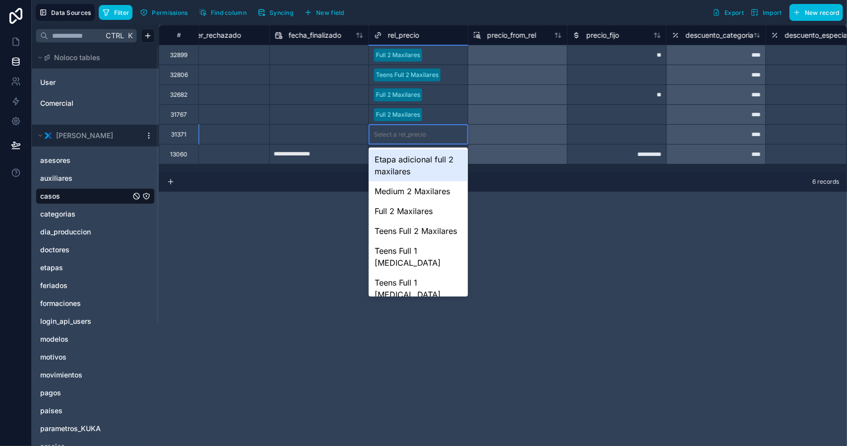
click at [393, 131] on div "Select a rel_precio" at bounding box center [400, 135] width 52 height 8
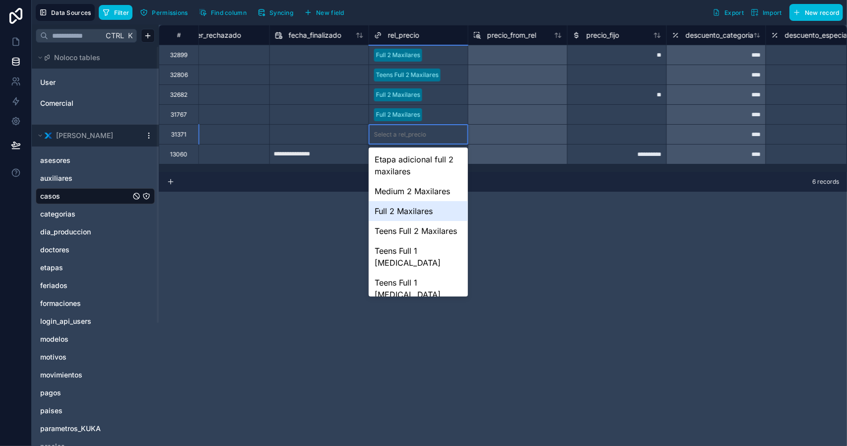
click at [412, 211] on div "Full 2 Maxilares" at bounding box center [418, 211] width 99 height 20
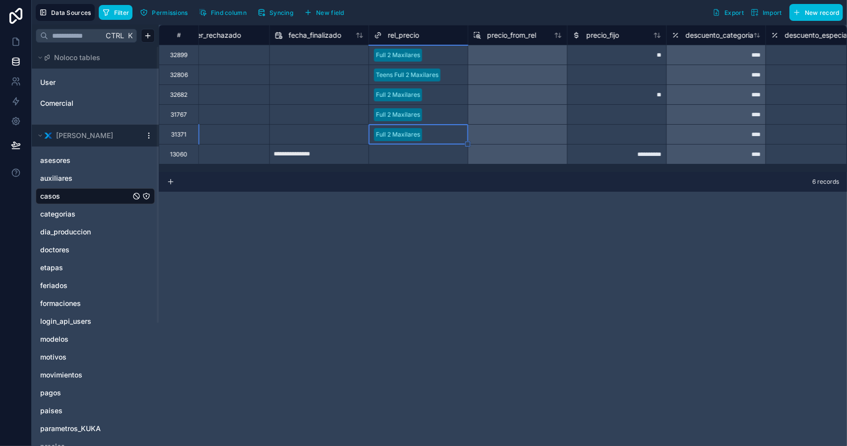
click at [216, 16] on button "Find column" at bounding box center [223, 12] width 55 height 15
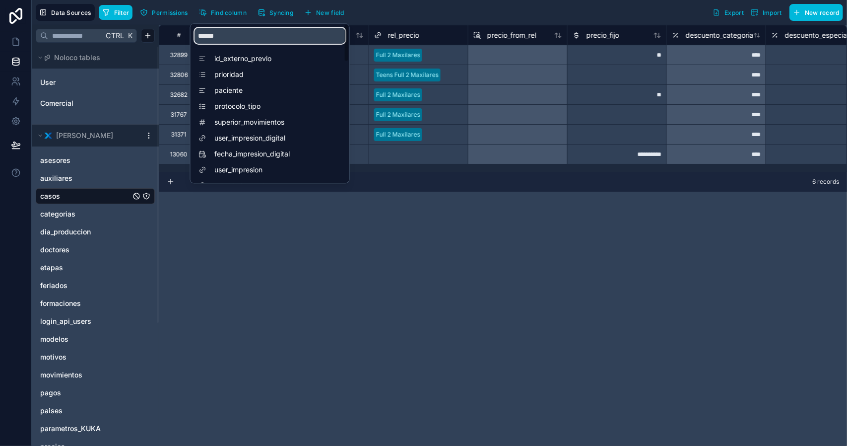
click at [225, 32] on input "******" at bounding box center [270, 36] width 151 height 16
type input "*****"
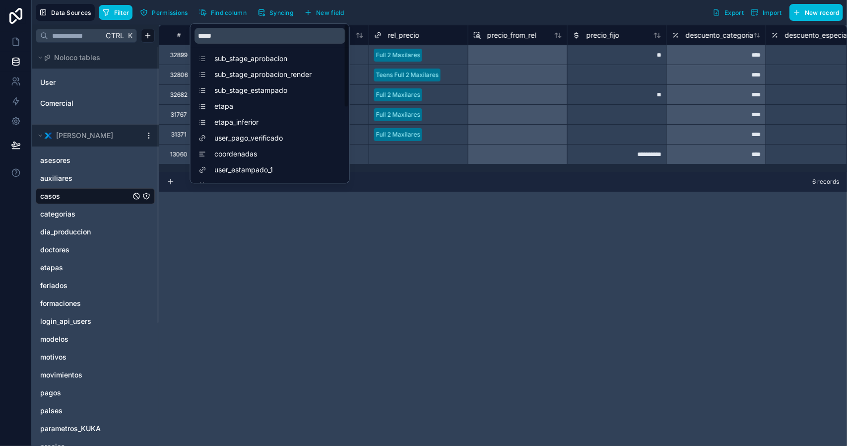
click at [262, 112] on div "etapa" at bounding box center [270, 106] width 151 height 14
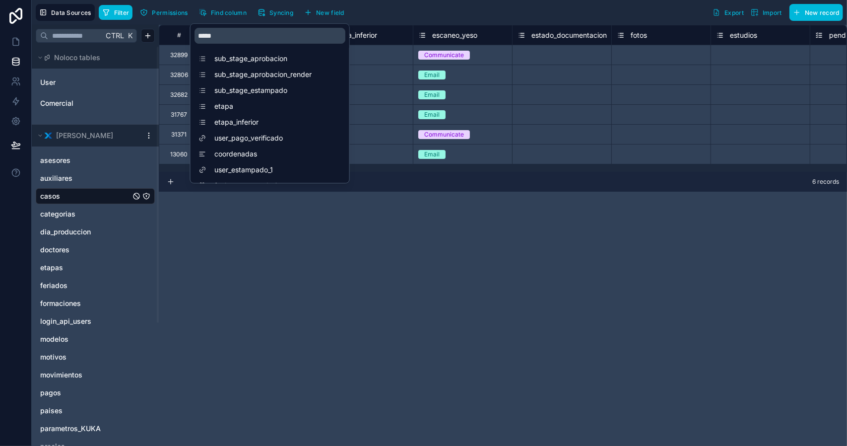
scroll to position [0, 2383]
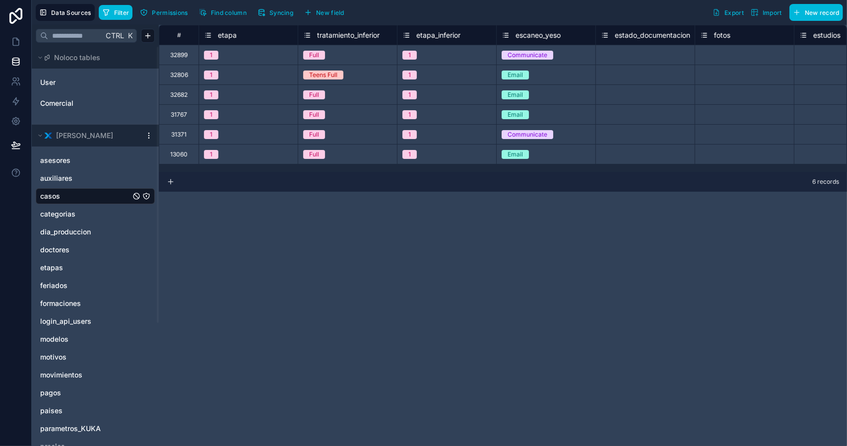
click at [460, 199] on div "# maxilares formulario etapa tratamiento_inferior etapa_inferior escaneo_yeso e…" at bounding box center [503, 235] width 689 height 421
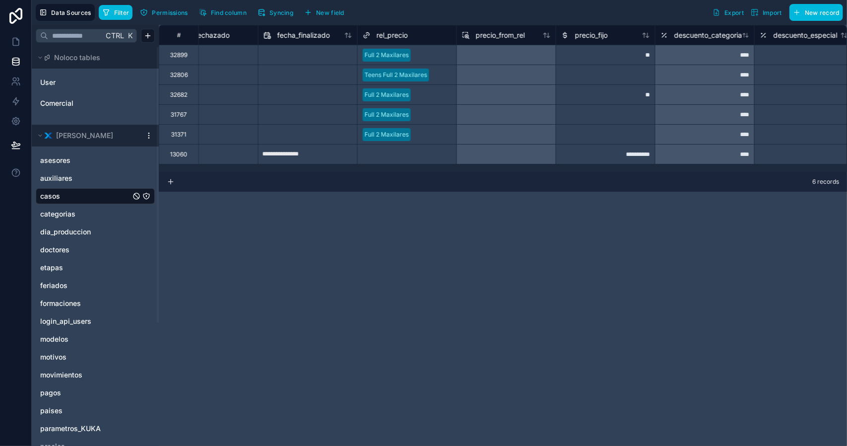
scroll to position [0, 13798]
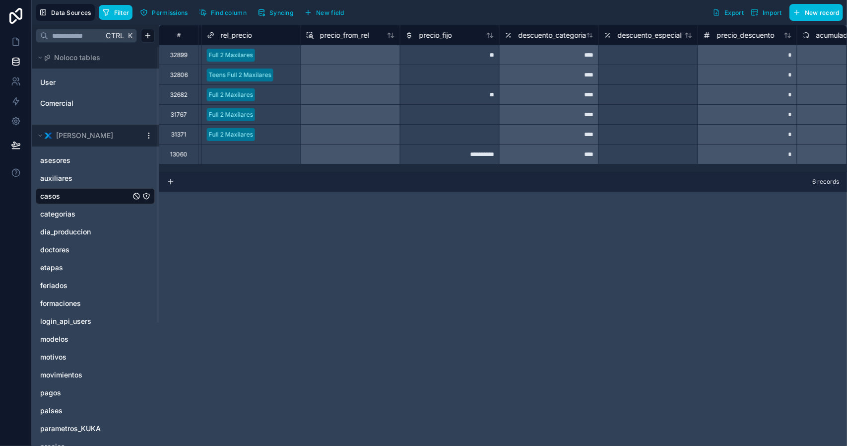
click at [340, 36] on span "precio_from_rel" at bounding box center [344, 35] width 49 height 10
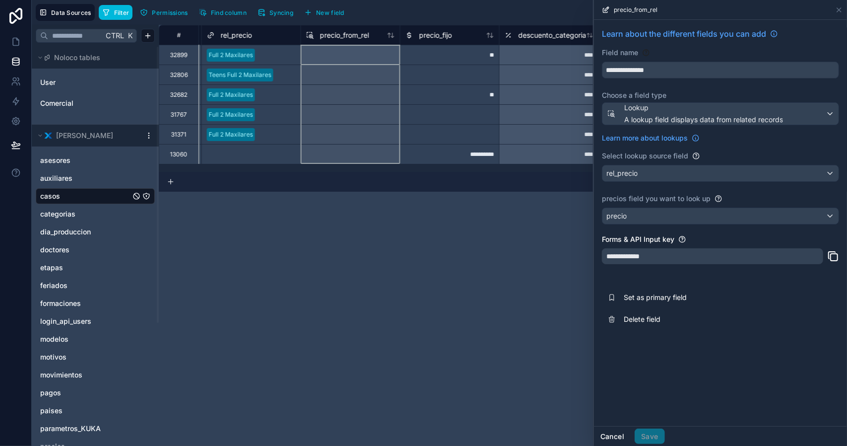
click at [621, 436] on button "Cancel" at bounding box center [612, 436] width 37 height 16
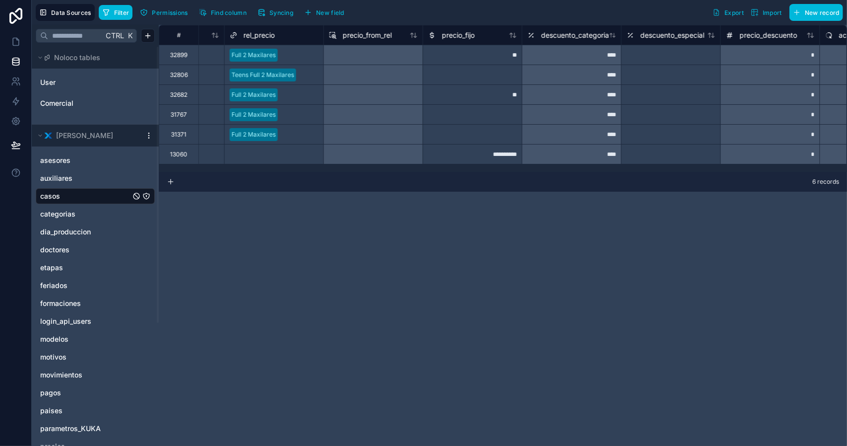
scroll to position [0, 13754]
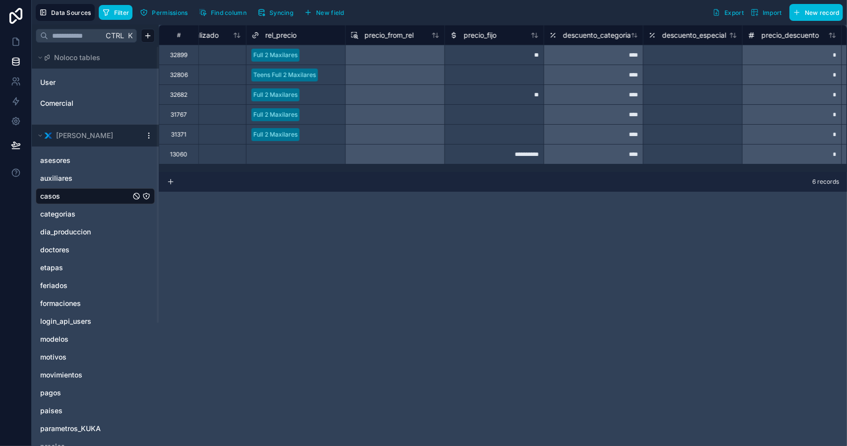
click at [113, 16] on button "Filter" at bounding box center [116, 12] width 34 height 15
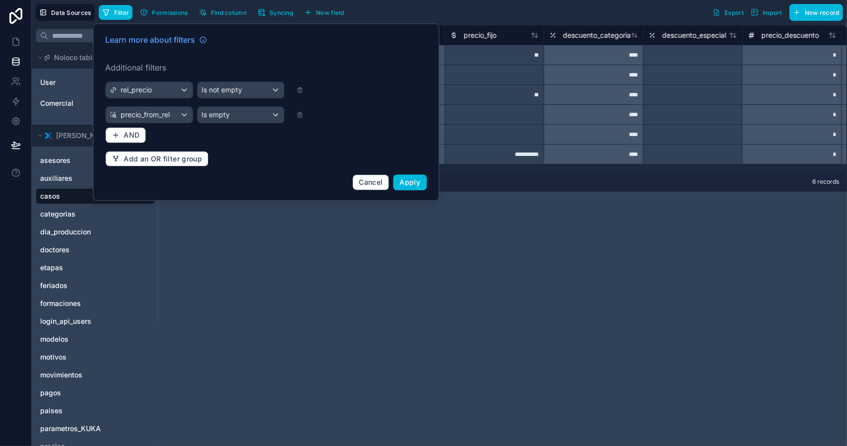
click at [411, 179] on span "Apply" at bounding box center [410, 182] width 21 height 8
